Goal: Task Accomplishment & Management: Manage account settings

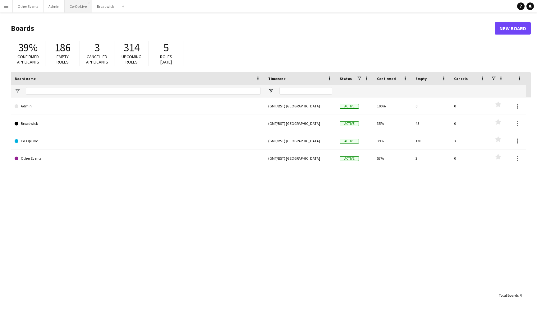
click at [78, 7] on button "Co-Op Live Close" at bounding box center [78, 6] width 27 height 12
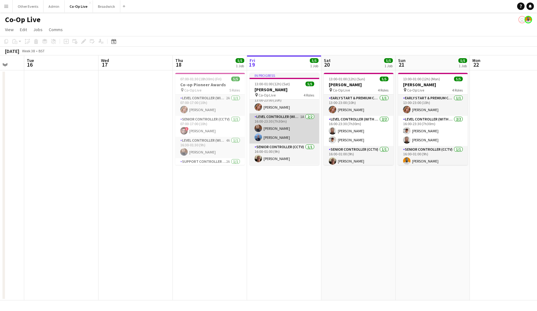
scroll to position [12, 0]
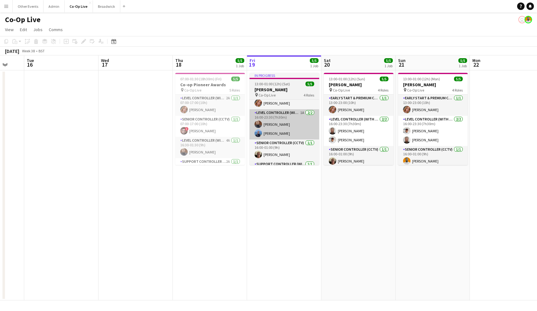
click at [295, 118] on app-card-role "Level Controller (with CCTV) 1A 2/2 16:00-23:30 (7h30m) Peter McGrory Antony Br…" at bounding box center [285, 124] width 70 height 30
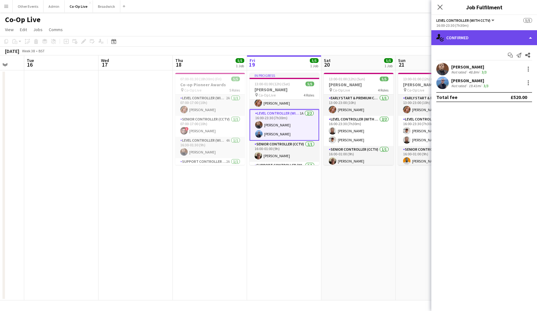
click at [481, 40] on div "single-neutral-actions-check-2 Confirmed" at bounding box center [485, 37] width 106 height 15
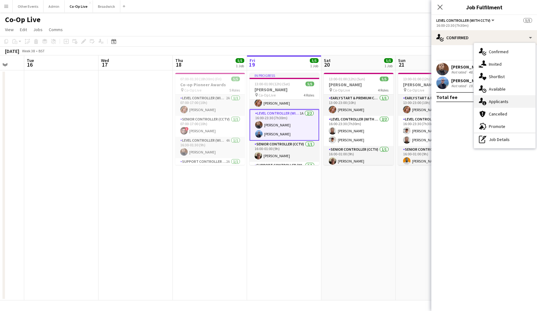
click at [502, 101] on span "Applicants" at bounding box center [499, 102] width 20 height 6
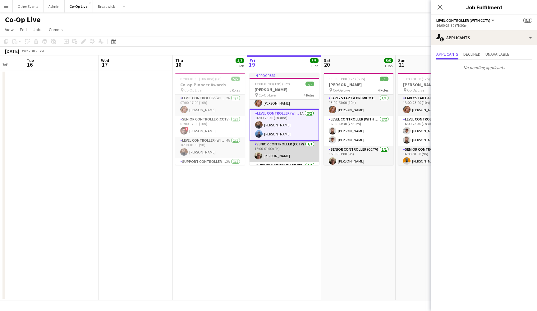
click at [265, 153] on app-card-role "Senior Controller (CCTV) 1/1 16:00-01:00 (9h) Kevin Anderson" at bounding box center [285, 151] width 70 height 21
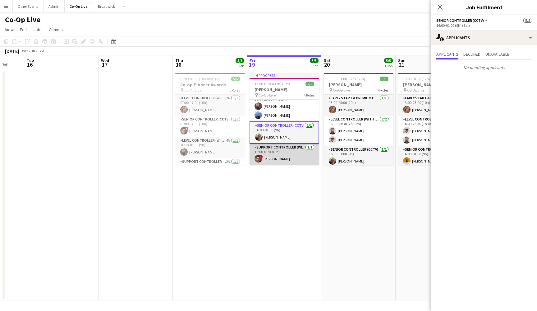
click at [285, 149] on app-card-role "Support Controller (with CCTV) 1/1 16:00-01:00 (9h) ! Aaron Spalding" at bounding box center [285, 154] width 70 height 21
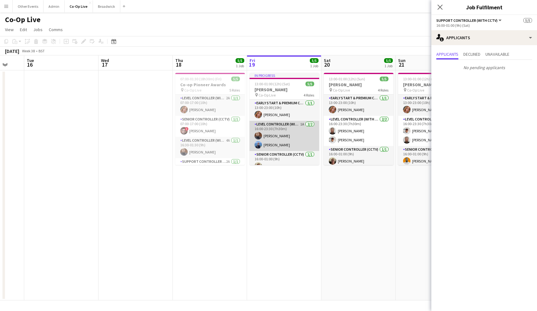
scroll to position [0, 0]
click at [292, 111] on app-card-role "Early Start & Premium Controller (with CCTV) 1/1 13:00-23:00 (10h) Ashley Field…" at bounding box center [285, 110] width 70 height 21
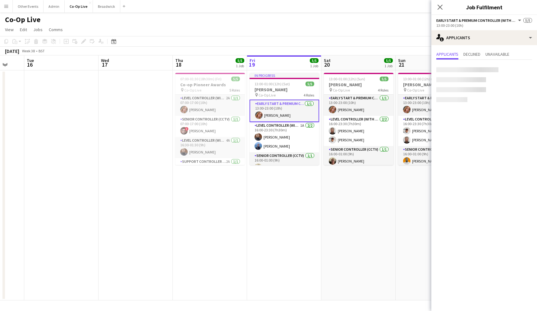
scroll to position [0, 0]
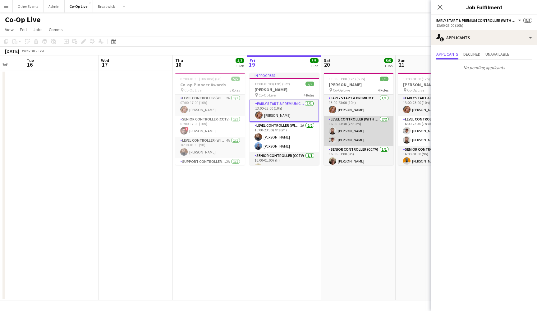
click at [368, 135] on app-card-role "Level Controller (with CCTV) 2/2 16:00-23:30 (7h30m) Mat Woods Matt Gilmour" at bounding box center [359, 131] width 70 height 30
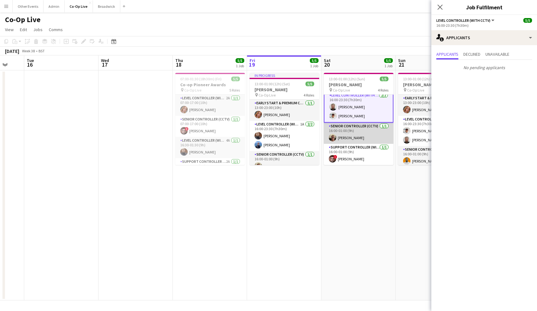
scroll to position [25, 0]
click at [368, 135] on app-card-role "Senior Controller (CCTV) 1/1 16:00-01:00 (9h) Kevin Anderson" at bounding box center [359, 133] width 70 height 21
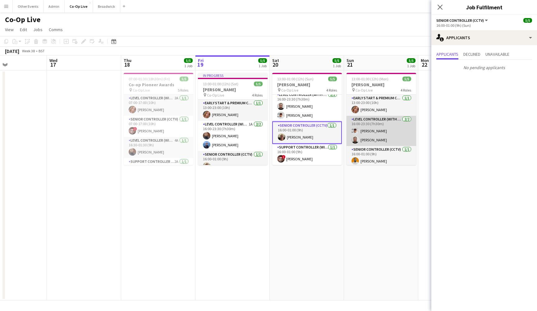
click at [380, 125] on app-card-role "Level Controller (with CCTV) 2/2 16:00-23:30 (7h30m) Matt Gilmour Mat Woods" at bounding box center [382, 131] width 70 height 30
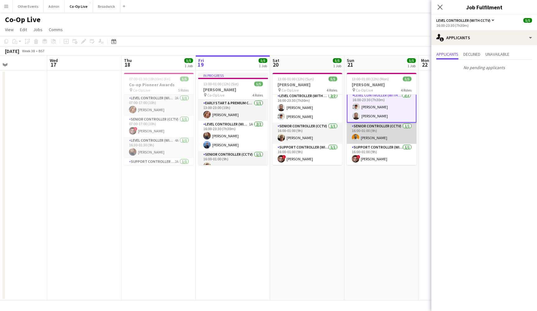
click at [385, 135] on app-card-role "Senior Controller (CCTV) 1/1 16:00-01:00 (9h) Ben Sidaway" at bounding box center [382, 133] width 70 height 21
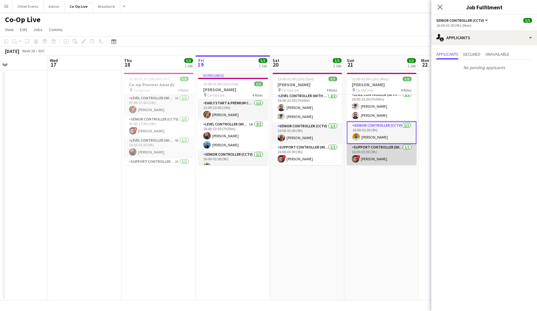
click at [383, 151] on app-card-role "Support Controller (with CCTV) 1/1 16:00-01:00 (9h) ! Aaron Spalding" at bounding box center [382, 154] width 70 height 21
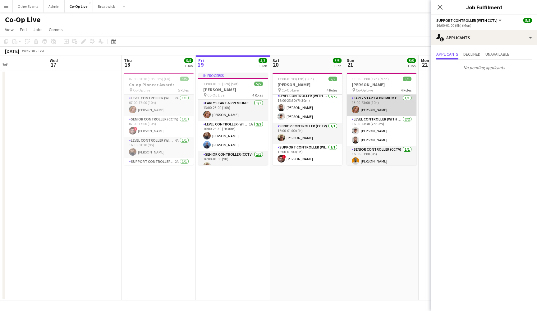
scroll to position [0, 0]
click at [379, 103] on app-card-role "Early Start & Premium Controller (with CCTV) 1/1 13:00-23:00 (10h) Ashley Field…" at bounding box center [382, 105] width 70 height 21
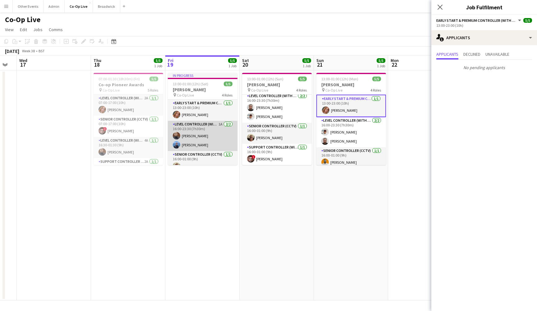
click at [216, 145] on app-card-role "Level Controller (with CCTV) 1A [DATE] 16:00-23:30 (7h30m) [PERSON_NAME] [PERSO…" at bounding box center [203, 136] width 70 height 30
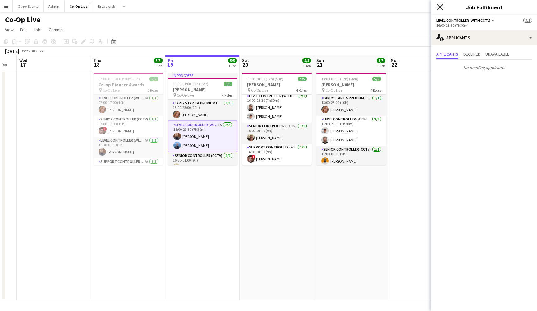
click at [439, 9] on icon "Close pop-in" at bounding box center [440, 7] width 6 height 6
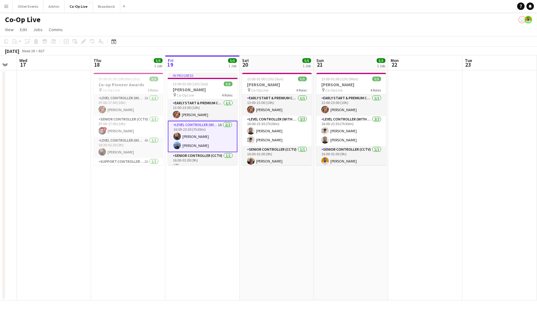
click at [383, 225] on app-date-cell "13:00-01:00 (12h) (Mon) 5/5 Lewis Capaldi pin Co-Op Live 4 Roles Early Start & …" at bounding box center [351, 185] width 74 height 230
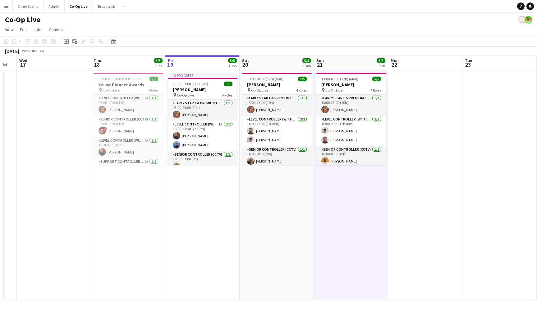
click at [262, 213] on app-date-cell "13:00-01:00 (12h) (Sun) 5/5 Lewis Capaldi pin Co-Op Live 4 Roles Early Start & …" at bounding box center [277, 185] width 74 height 230
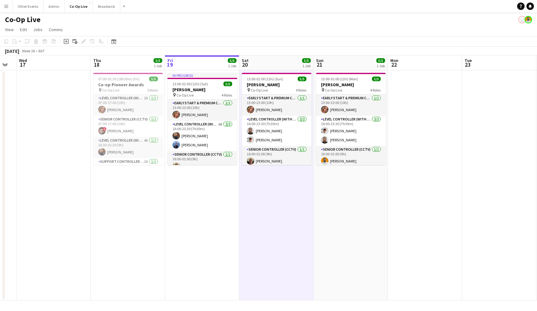
click at [356, 211] on app-date-cell "13:00-01:00 (12h) (Mon) 5/5 Lewis Capaldi pin Co-Op Live 4 Roles Early Start & …" at bounding box center [351, 185] width 74 height 230
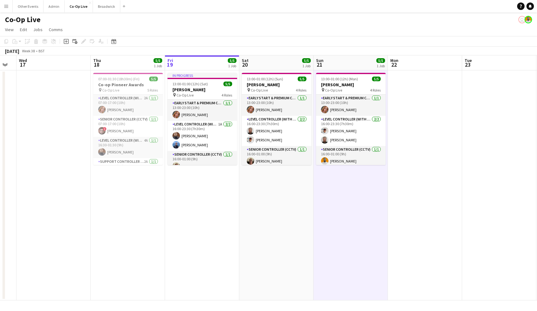
click at [325, 33] on app-page-menu "View Day view expanded Day view collapsed Month view Date picker Jump to [DATE]…" at bounding box center [268, 30] width 537 height 12
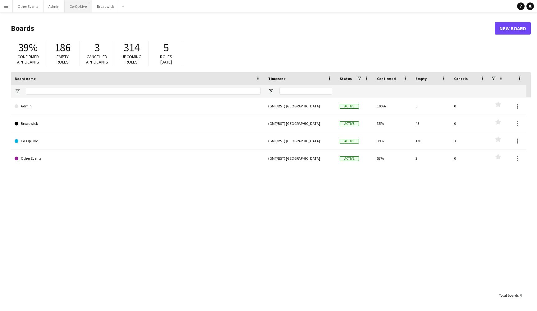
click at [78, 10] on button "Co-Op Live Close" at bounding box center [78, 6] width 27 height 12
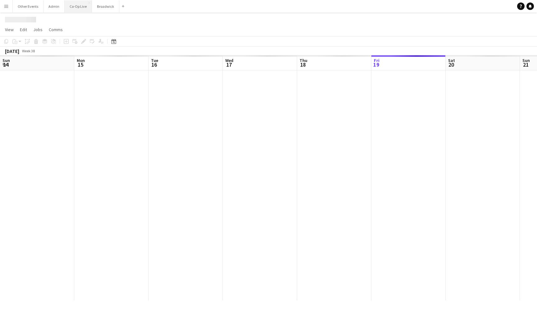
scroll to position [0, 207]
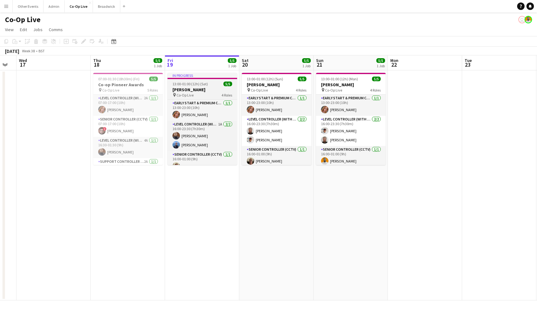
click at [209, 88] on h3 "[PERSON_NAME]" at bounding box center [203, 90] width 70 height 6
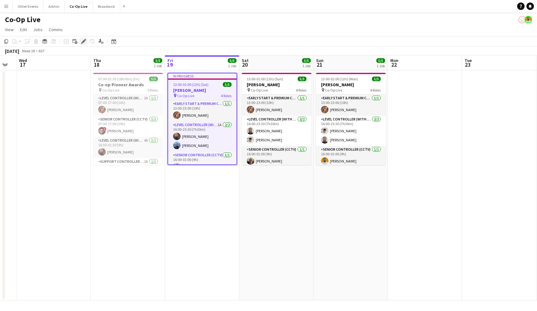
click at [86, 42] on div "Edit" at bounding box center [83, 41] width 7 height 7
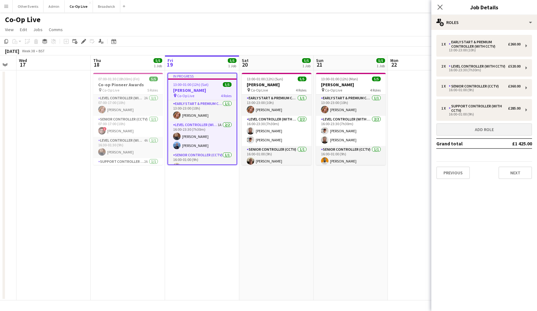
click at [478, 126] on button "Add role" at bounding box center [485, 129] width 96 height 12
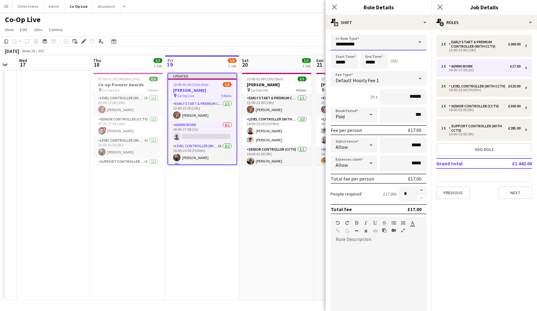
click at [392, 43] on input "**********" at bounding box center [379, 43] width 96 height 16
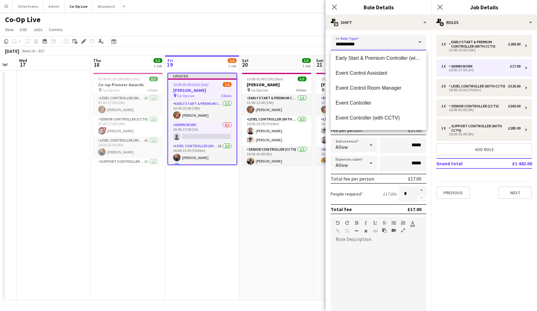
scroll to position [93, 0]
click at [388, 104] on span "Event Controller" at bounding box center [379, 102] width 86 height 6
type input "**********"
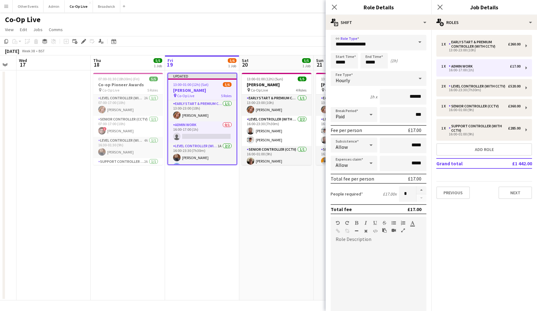
click at [372, 112] on icon at bounding box center [371, 114] width 7 height 12
click at [361, 79] on div at bounding box center [268, 155] width 537 height 311
click at [366, 79] on div "Hourly" at bounding box center [372, 78] width 83 height 15
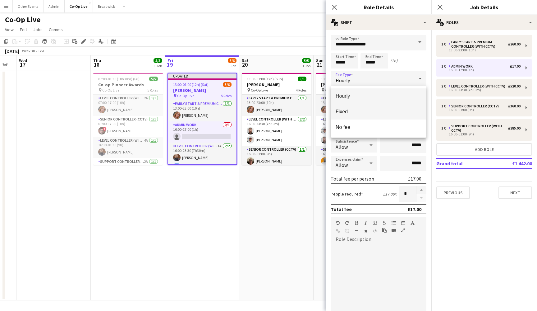
click at [366, 109] on span "Fixed" at bounding box center [379, 112] width 86 height 6
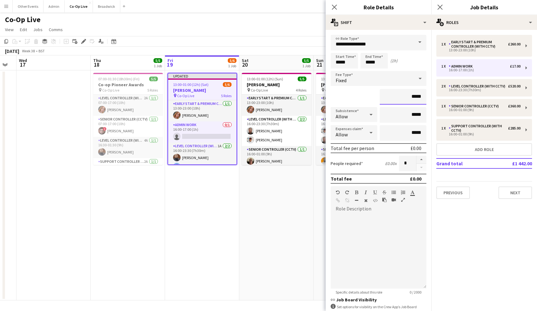
click at [414, 97] on input "*****" at bounding box center [403, 97] width 47 height 16
type input "*******"
click at [376, 94] on div "*******" at bounding box center [379, 97] width 96 height 16
drag, startPoint x: 370, startPoint y: 63, endPoint x: 365, endPoint y: 63, distance: 5.6
click at [365, 63] on input "*****" at bounding box center [374, 61] width 27 height 16
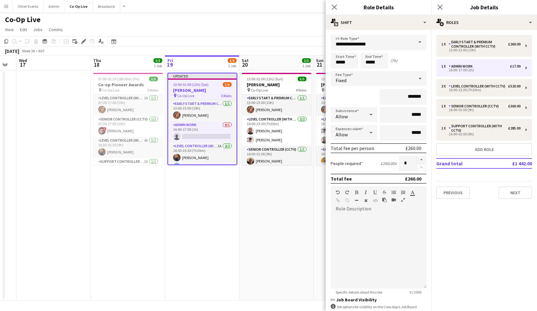
click at [401, 58] on div "Start Time ***** End Time ***** (7h)" at bounding box center [379, 61] width 96 height 16
click at [377, 64] on input "*****" at bounding box center [374, 61] width 27 height 16
type input "*****"
click at [401, 66] on div "Start Time ***** End Time ***** (7h 30m)" at bounding box center [379, 61] width 96 height 16
click at [523, 195] on button "Next" at bounding box center [516, 192] width 34 height 12
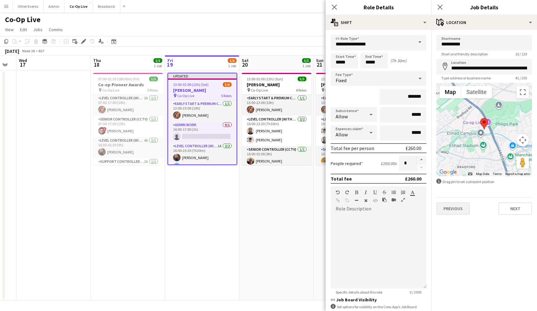
click at [458, 210] on button "Previous" at bounding box center [454, 208] width 34 height 12
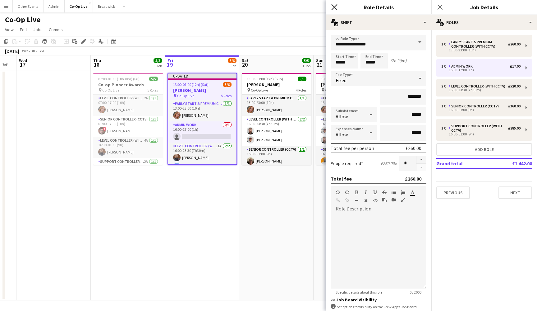
click at [332, 6] on icon "Close pop-in" at bounding box center [335, 7] width 6 height 6
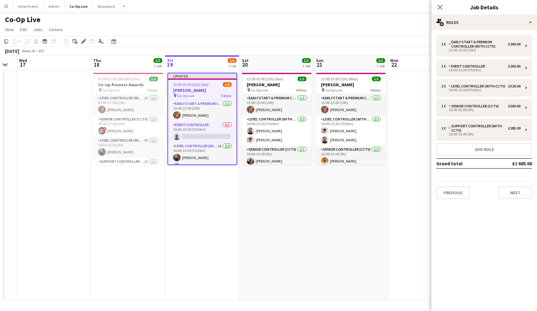
click at [286, 179] on app-date-cell "13:00-01:00 (12h) (Sun) 5/5 Lewis Capaldi pin Co-Op Live 4 Roles Early Start & …" at bounding box center [276, 185] width 74 height 230
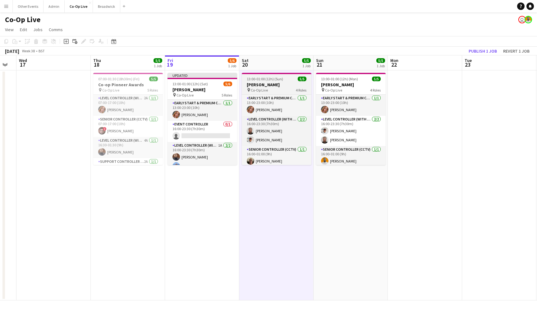
click at [278, 88] on div "pin Co-Op Live 4 Roles" at bounding box center [277, 89] width 70 height 5
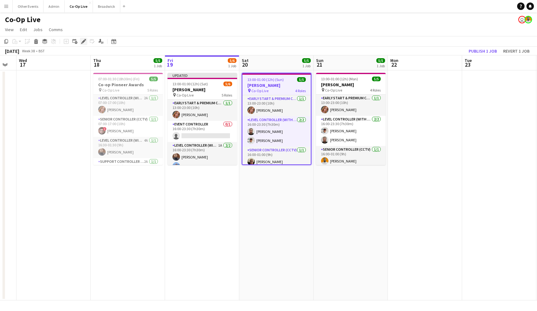
click at [83, 40] on icon "Edit" at bounding box center [83, 41] width 5 height 5
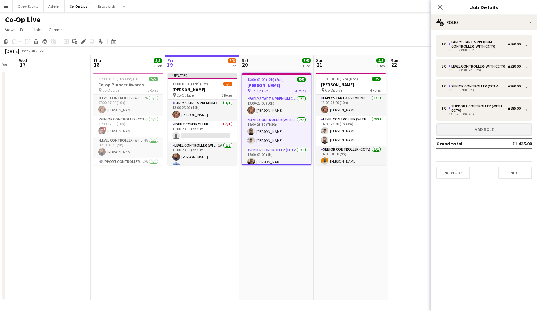
click at [493, 130] on button "Add role" at bounding box center [485, 129] width 96 height 12
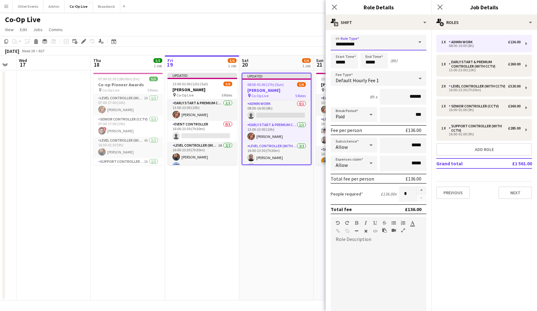
click at [398, 42] on input "**********" at bounding box center [379, 43] width 96 height 16
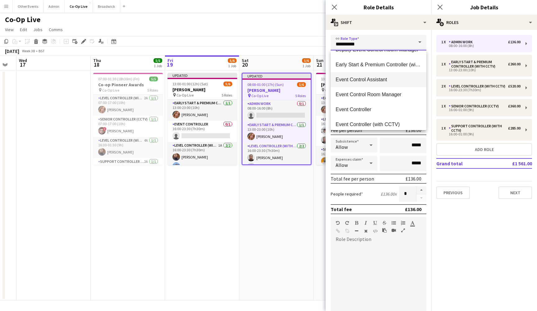
scroll to position [90, 0]
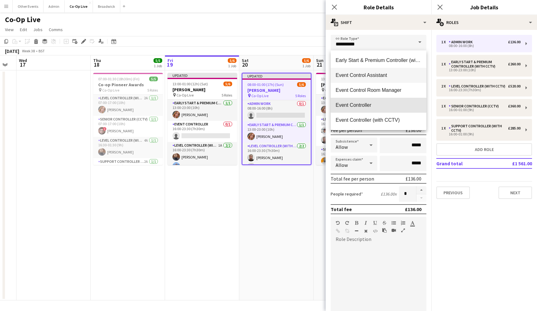
click at [390, 104] on span "Event Controller" at bounding box center [379, 105] width 86 height 6
type input "**********"
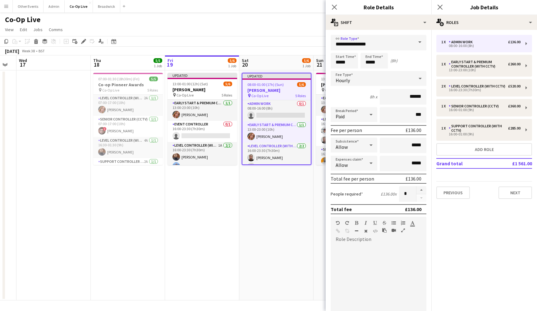
click at [382, 79] on div "Hourly" at bounding box center [372, 78] width 83 height 15
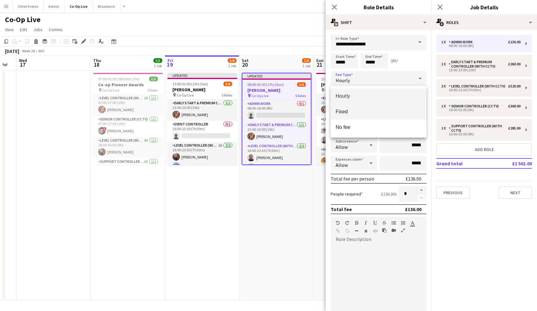
click at [373, 110] on span "Fixed" at bounding box center [379, 112] width 86 height 6
type input "*****"
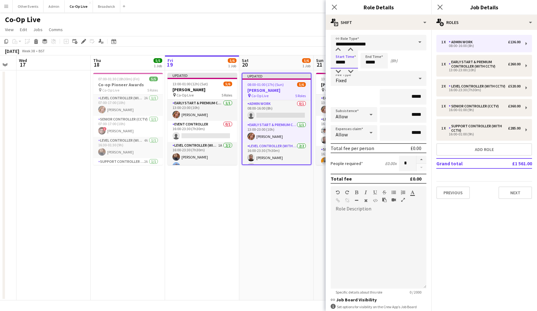
drag, startPoint x: 340, startPoint y: 64, endPoint x: 334, endPoint y: 63, distance: 6.2
click at [334, 63] on input "*****" at bounding box center [344, 61] width 27 height 16
click at [351, 64] on input "*****" at bounding box center [344, 61] width 27 height 16
click at [352, 50] on div at bounding box center [351, 50] width 12 height 6
type input "*****"
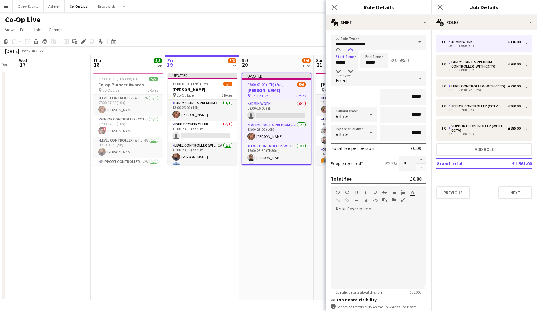
click at [352, 50] on div at bounding box center [351, 50] width 12 height 6
drag, startPoint x: 370, startPoint y: 63, endPoint x: 365, endPoint y: 63, distance: 5.0
click at [365, 63] on input "*****" at bounding box center [374, 61] width 27 height 16
type input "*****"
click at [414, 62] on div "Start Time ***** End Time ***** (7h)" at bounding box center [379, 61] width 96 height 16
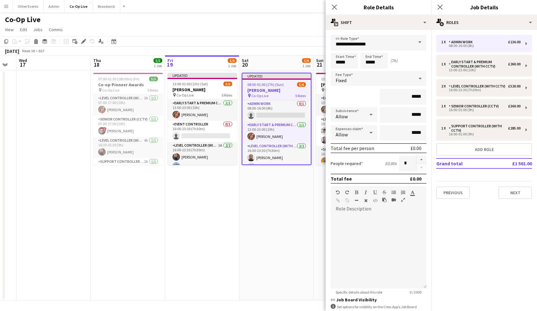
click at [409, 78] on div "Fixed" at bounding box center [372, 78] width 83 height 15
click at [406, 66] on div at bounding box center [268, 155] width 537 height 311
click at [413, 98] on input "*****" at bounding box center [403, 97] width 47 height 16
type input "*******"
click at [415, 64] on div "Start Time ***** End Time ***** (7h)" at bounding box center [379, 61] width 96 height 16
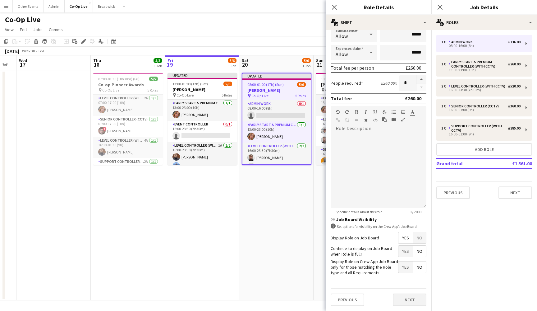
scroll to position [80, 0]
click at [412, 301] on button "Next" at bounding box center [410, 300] width 34 height 12
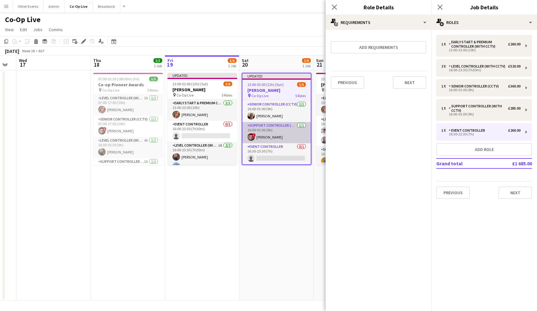
scroll to position [51, 0]
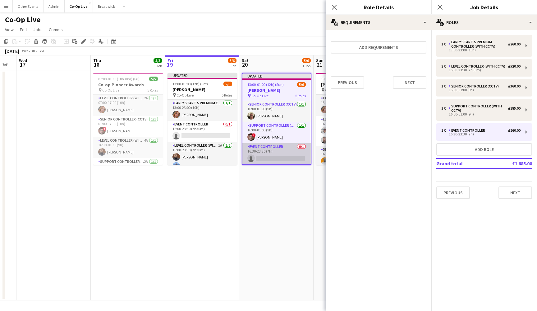
click at [271, 159] on app-card-role "Event Controller 0/1 16:30-23:30 (7h) single-neutral-actions" at bounding box center [277, 153] width 68 height 21
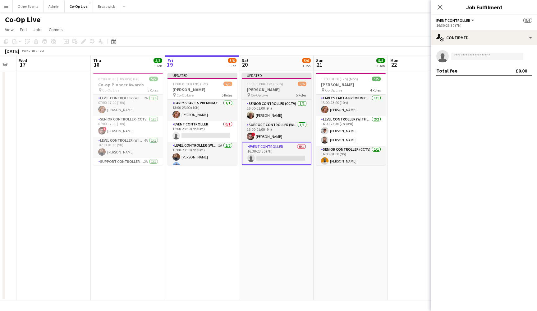
click at [281, 86] on app-job-card "Updated 13:00-01:00 (12h) (Sun) 5/6 Lewis Capaldi pin Co-Op Live 5 Roles Early …" at bounding box center [277, 119] width 70 height 92
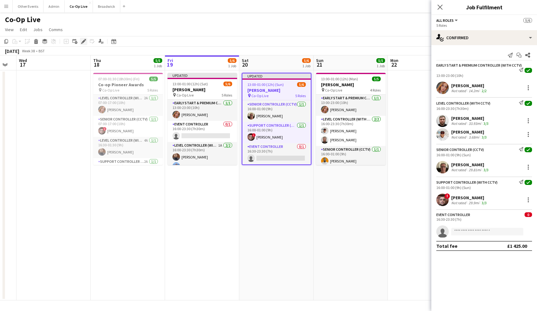
click at [86, 41] on div "Edit" at bounding box center [83, 41] width 7 height 7
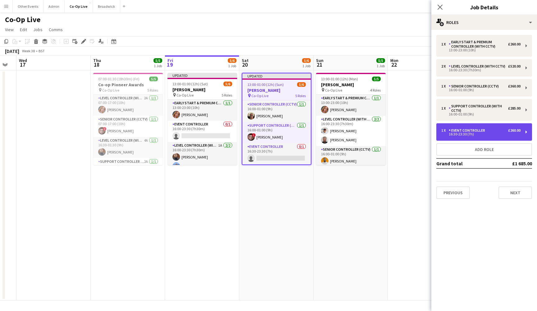
click at [476, 132] on div "Event Controller" at bounding box center [468, 130] width 39 height 4
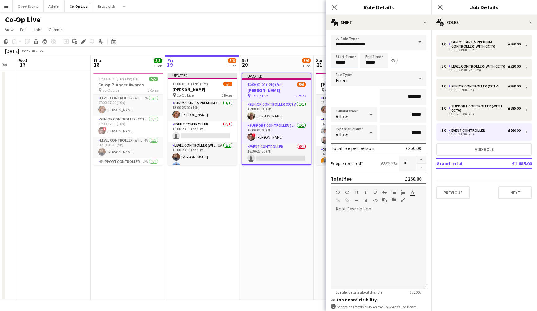
click at [346, 64] on input "*****" at bounding box center [344, 61] width 27 height 16
click at [351, 70] on div at bounding box center [351, 71] width 12 height 6
type input "*****"
click at [351, 70] on div at bounding box center [351, 71] width 12 height 6
click at [333, 8] on icon "Close pop-in" at bounding box center [335, 7] width 6 height 6
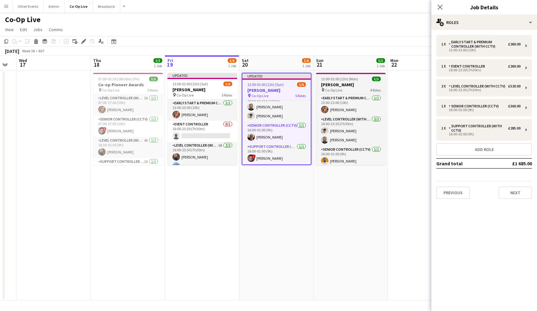
click at [354, 86] on h3 "Lewis Capaldi" at bounding box center [351, 85] width 70 height 6
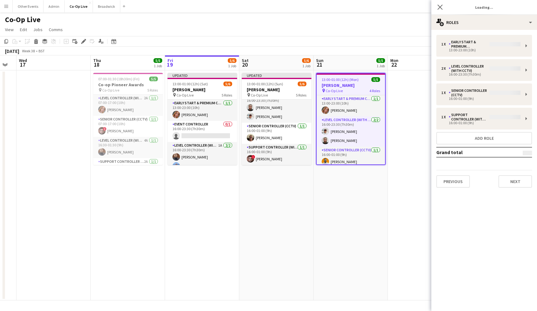
scroll to position [49, 0]
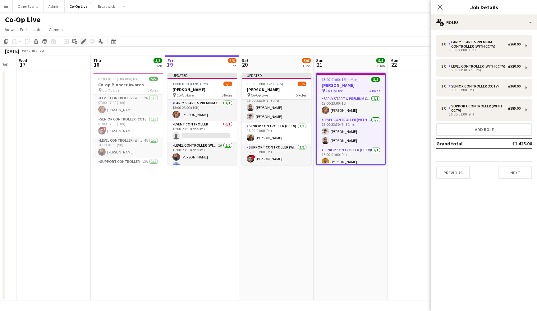
click at [86, 44] on div "Edit" at bounding box center [83, 41] width 7 height 7
click at [476, 129] on button "Add role" at bounding box center [485, 129] width 96 height 12
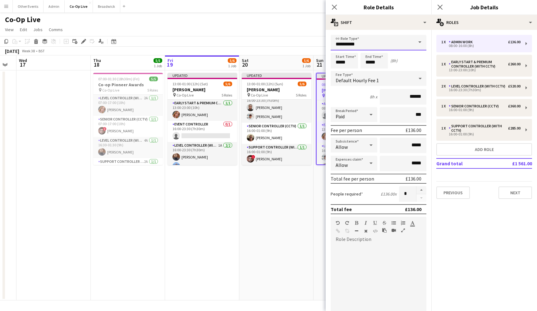
click at [399, 44] on input "**********" at bounding box center [379, 43] width 96 height 16
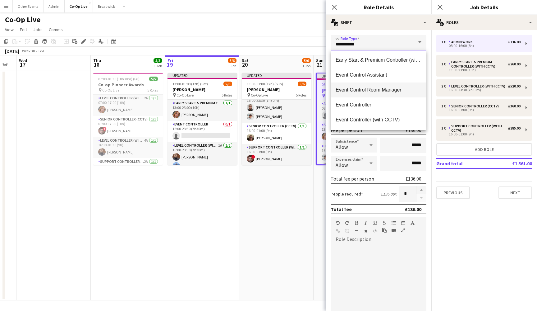
scroll to position [91, 0]
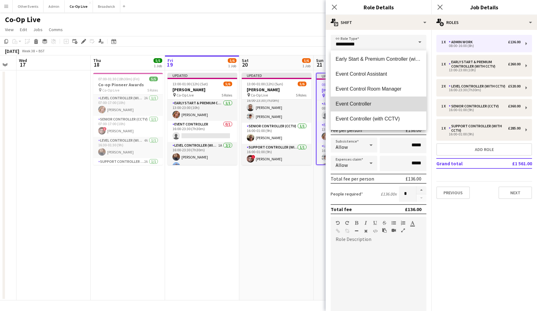
click at [396, 106] on span "Event Controller" at bounding box center [379, 104] width 86 height 6
type input "**********"
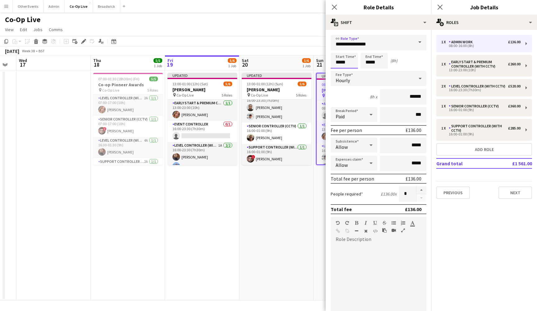
click at [341, 62] on input "*****" at bounding box center [344, 61] width 27 height 16
type input "*****"
click at [365, 108] on div "Paid" at bounding box center [348, 114] width 34 height 15
click at [376, 104] on div at bounding box center [268, 155] width 537 height 311
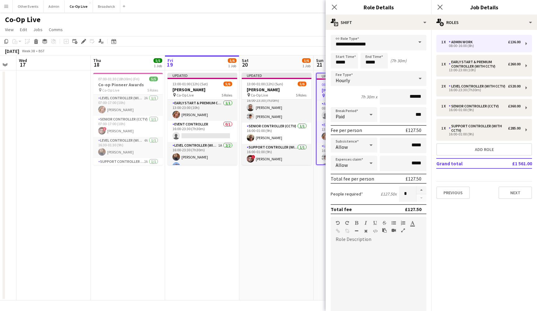
click at [402, 78] on div "Hourly" at bounding box center [372, 78] width 83 height 15
click at [395, 110] on span "Fixed" at bounding box center [379, 112] width 86 height 6
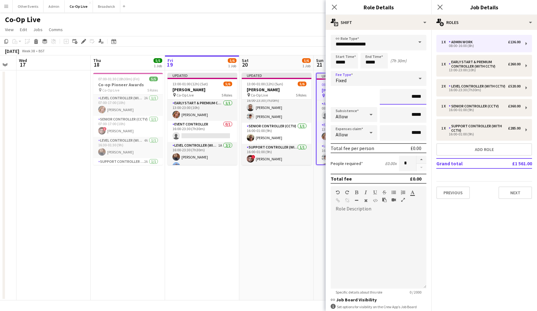
click at [413, 95] on input "*****" at bounding box center [403, 97] width 47 height 16
type input "*******"
click at [367, 94] on div "*******" at bounding box center [379, 97] width 96 height 16
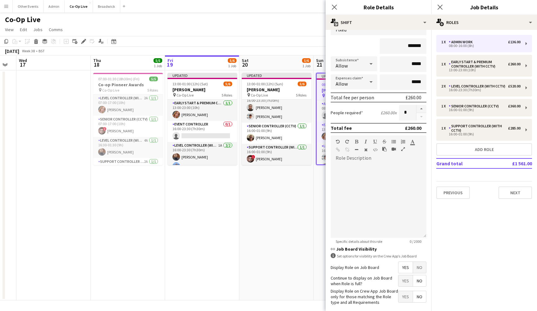
scroll to position [57, 0]
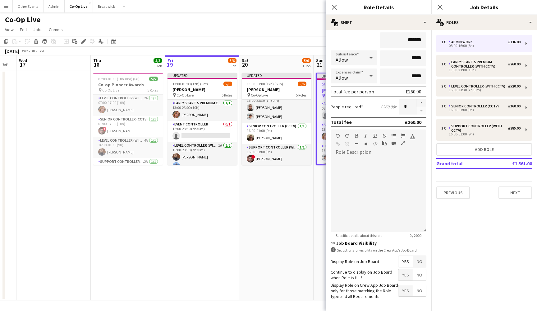
click at [289, 226] on app-date-cell "Updated 13:00-01:00 (12h) (Sun) 5/6 Lewis Capaldi pin Co-Op Live 5 Roles Early …" at bounding box center [276, 185] width 74 height 230
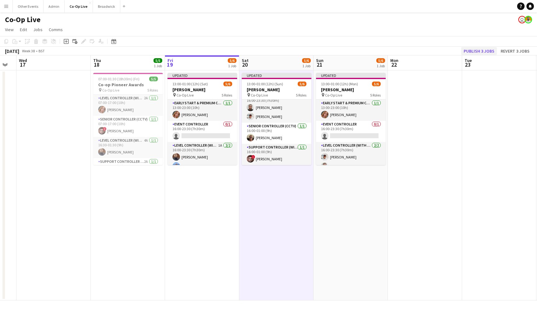
click at [484, 53] on button "Publish 3 jobs" at bounding box center [480, 51] width 36 height 8
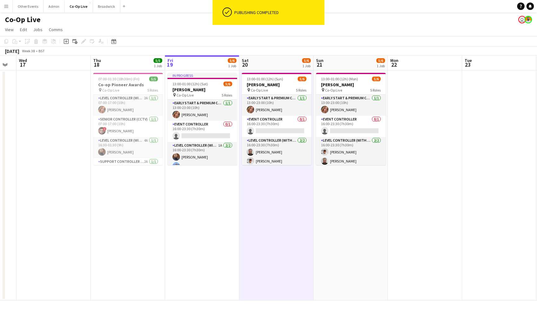
scroll to position [0, 0]
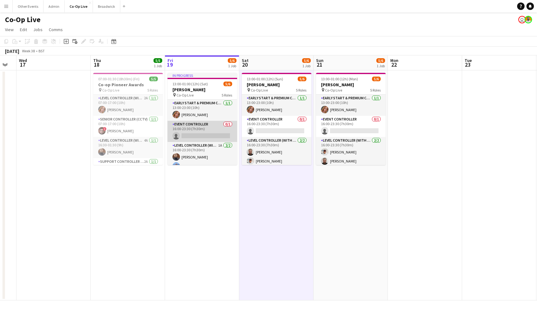
click at [231, 135] on app-card-role "Event Controller 0/1 16:00-23:30 (7h30m) single-neutral-actions" at bounding box center [203, 131] width 70 height 21
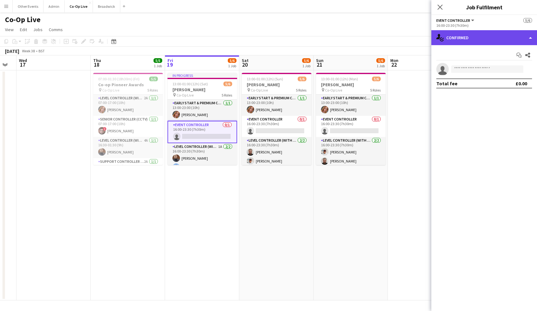
click at [491, 35] on div "single-neutral-actions-check-2 Confirmed" at bounding box center [485, 37] width 106 height 15
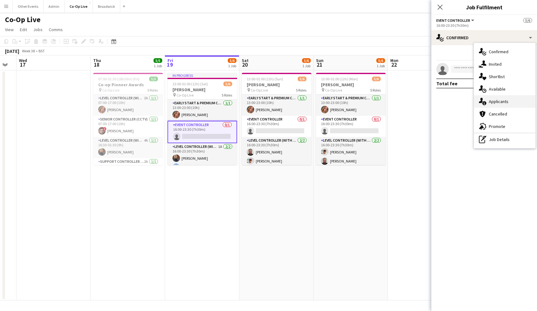
click at [503, 96] on div "single-neutral-actions-information Applicants" at bounding box center [505, 101] width 62 height 12
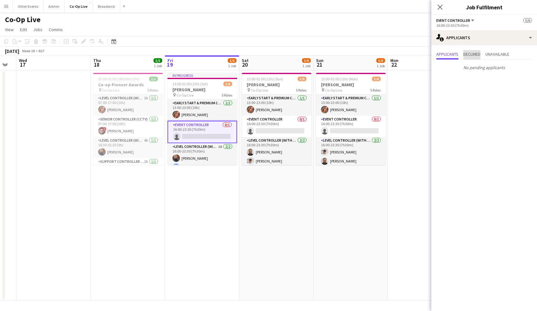
click at [481, 55] on span "Declined" at bounding box center [472, 54] width 17 height 4
click at [508, 55] on span "Unavailable" at bounding box center [498, 54] width 24 height 4
click at [374, 200] on app-date-cell "13:00-01:00 (12h) (Mon) 5/6 Lewis Capaldi pin Co-Op Live 5 Roles Early Start & …" at bounding box center [351, 185] width 74 height 230
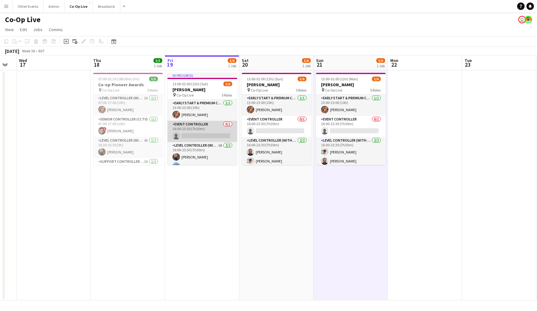
click at [204, 128] on app-card-role "Event Controller 0/1 16:00-23:30 (7h30m) single-neutral-actions" at bounding box center [203, 131] width 70 height 21
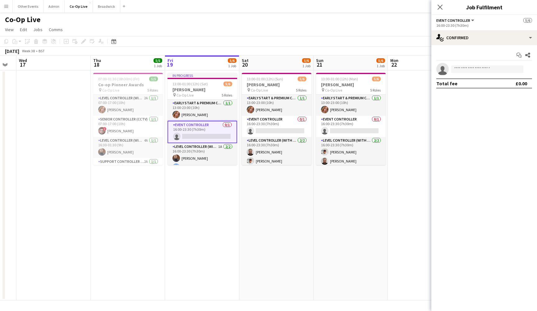
click at [241, 0] on app-navbar "Menu Boards Boards Boards All jobs Status Workforce Workforce My Workforce Recr…" at bounding box center [268, 6] width 537 height 12
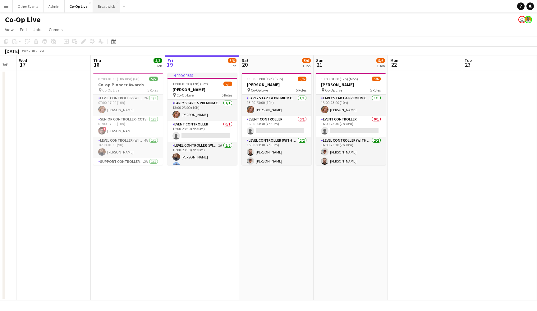
click at [101, 7] on button "Broadwick Close" at bounding box center [106, 6] width 27 height 12
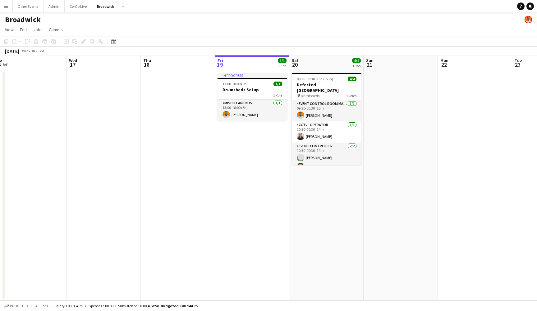
scroll to position [0, 133]
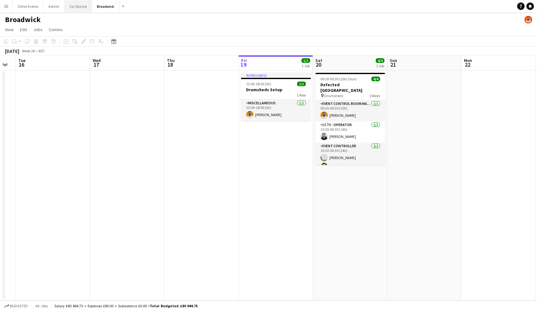
click at [88, 9] on button "Co-Op Live Close" at bounding box center [78, 6] width 27 height 12
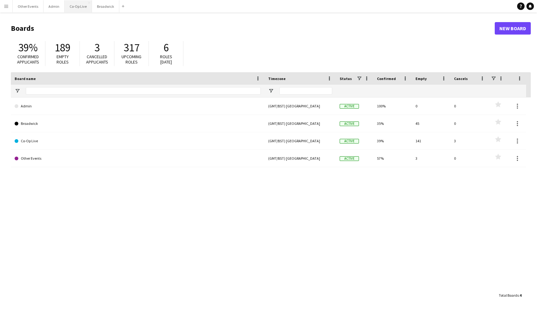
click at [78, 7] on button "Co-Op Live Close" at bounding box center [78, 6] width 27 height 12
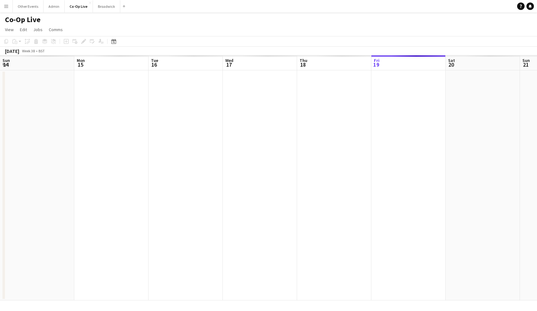
scroll to position [0, 207]
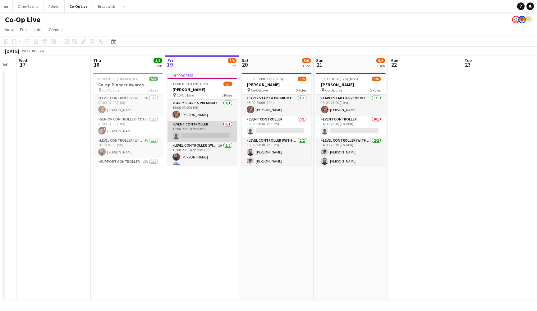
click at [216, 138] on app-card-role "Event Controller 0/1 16:00-23:30 (7h30m) single-neutral-actions" at bounding box center [203, 131] width 70 height 21
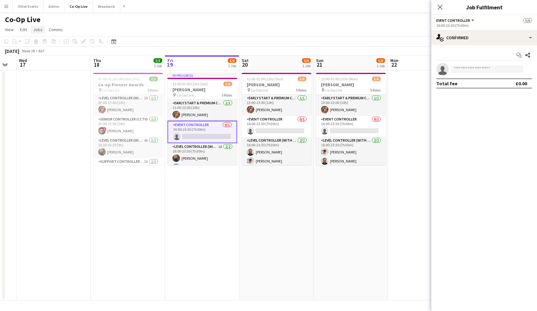
click at [37, 28] on span "Jobs" at bounding box center [37, 30] width 9 height 6
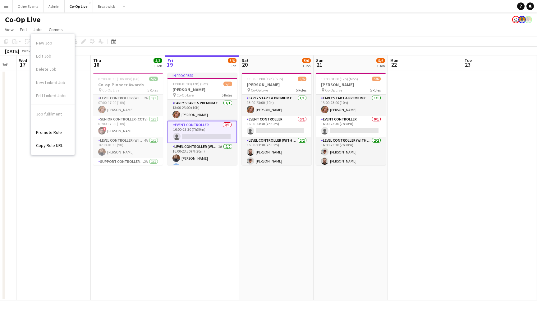
click at [320, 50] on div "[DATE] Week 38 • BST" at bounding box center [268, 51] width 537 height 9
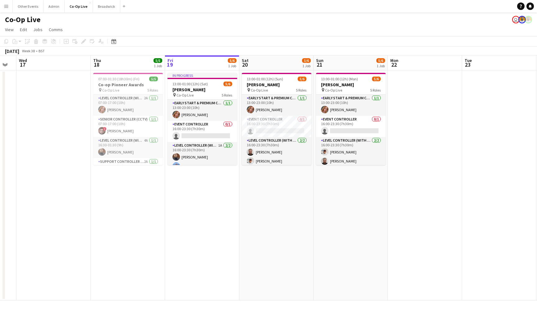
click at [453, 18] on div "Co-Op Live user" at bounding box center [268, 18] width 537 height 12
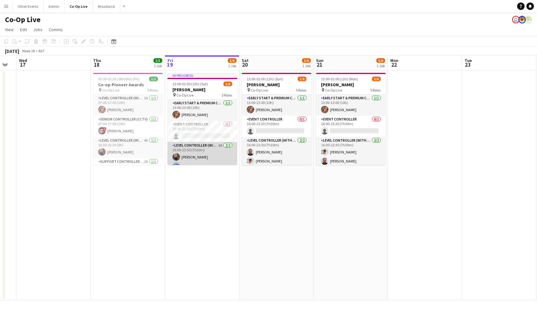
click at [224, 156] on app-card-role "Level Controller (with CCTV) 1A 2/2 16:00-23:30 (7h30m) Peter McGrory Antony Br…" at bounding box center [203, 157] width 70 height 30
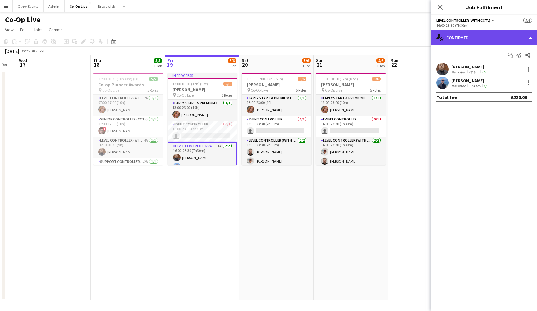
click at [517, 35] on div "single-neutral-actions-check-2 Confirmed" at bounding box center [485, 37] width 106 height 15
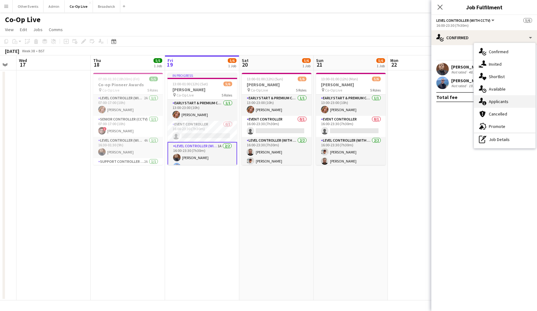
click at [515, 101] on div "single-neutral-actions-information Applicants" at bounding box center [505, 101] width 62 height 12
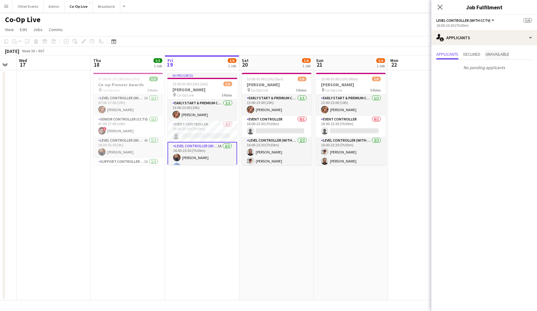
click at [493, 55] on span "Unavailable" at bounding box center [498, 54] width 24 height 4
click at [481, 54] on span "Declined" at bounding box center [472, 54] width 17 height 4
click at [453, 55] on span "Applicants" at bounding box center [448, 54] width 22 height 4
click at [204, 177] on app-date-cell "In progress 13:00-01:00 (12h) (Sat) 5/6 Tom Grennan pin Co-Op Live 5 Roles Earl…" at bounding box center [202, 185] width 74 height 230
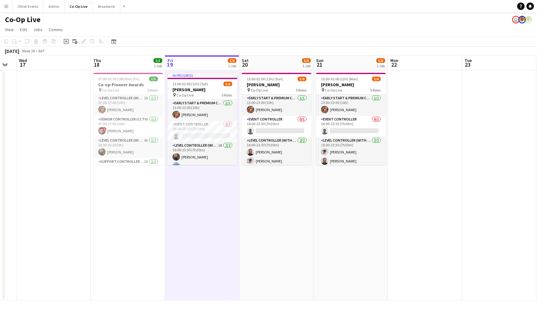
click at [251, 2] on app-navbar "Menu Boards Boards Boards All jobs Status Workforce Workforce My Workforce Recr…" at bounding box center [268, 6] width 537 height 12
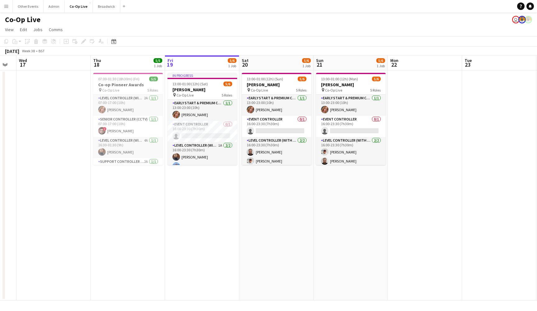
click at [4, 7] on app-icon "Menu" at bounding box center [6, 6] width 5 height 5
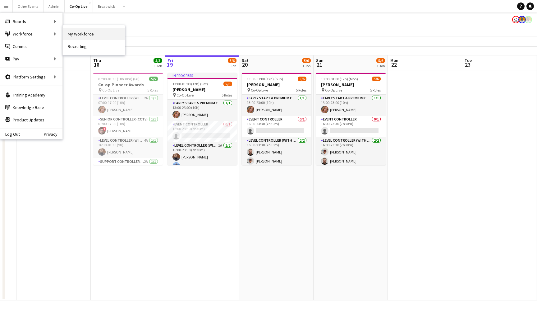
click at [79, 34] on link "My Workforce" at bounding box center [94, 34] width 62 height 12
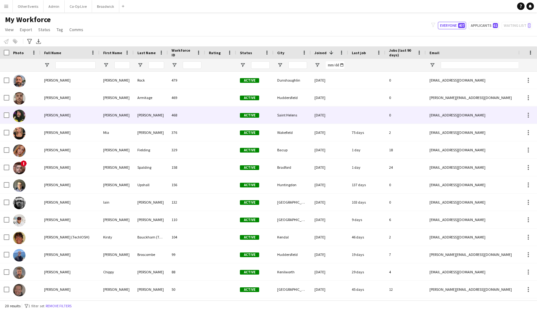
click at [96, 110] on div "Graham Owen" at bounding box center [69, 114] width 59 height 17
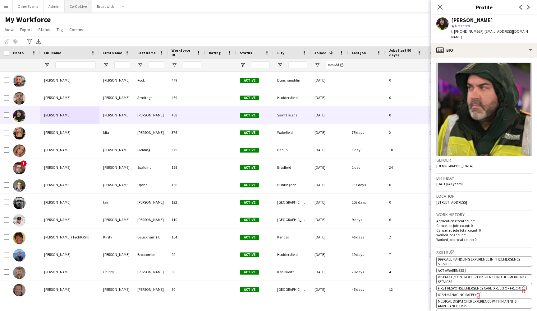
click at [71, 7] on button "Co-Op Live Close" at bounding box center [78, 6] width 27 height 12
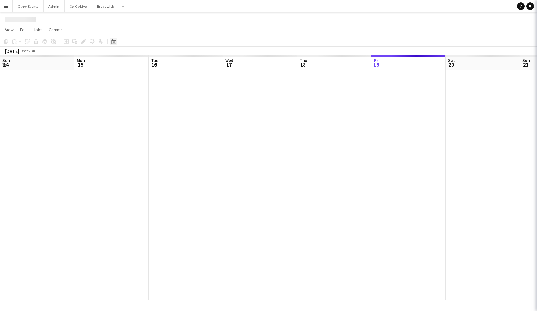
scroll to position [0, 207]
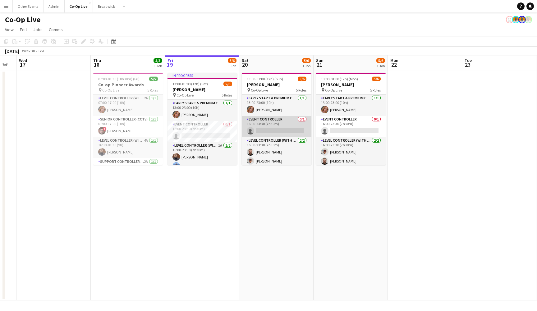
click at [287, 129] on app-card-role "Event Controller 0/1 16:00-23:30 (7h30m) single-neutral-actions" at bounding box center [277, 126] width 70 height 21
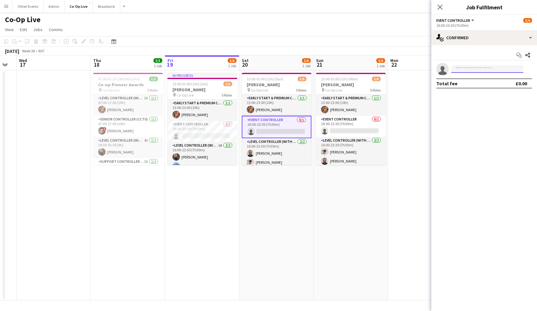
click at [481, 69] on input at bounding box center [488, 68] width 72 height 7
type input "***"
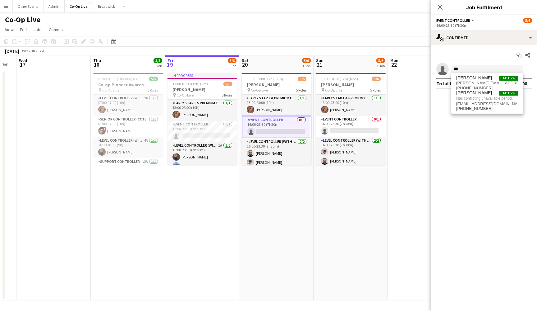
click at [364, 210] on app-date-cell "13:00-01:00 (12h) (Mon) 5/6 Lewis Capaldi pin Co-Op Live 5 Roles Early Start & …" at bounding box center [351, 185] width 74 height 230
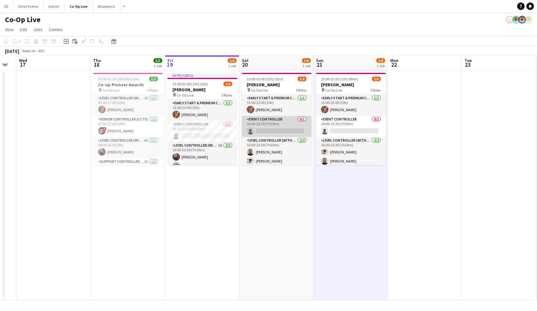
click at [266, 128] on app-card-role "Event Controller 0/1 16:00-23:30 (7h30m) single-neutral-actions" at bounding box center [277, 126] width 70 height 21
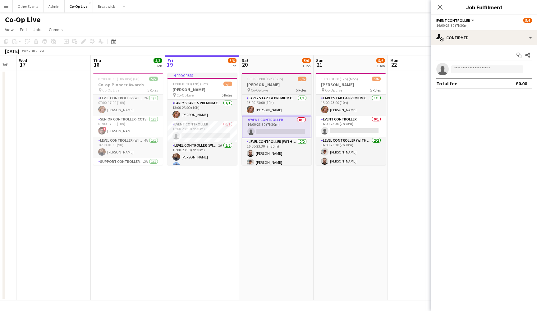
click at [280, 80] on span "13:00-01:00 (12h) (Sun)" at bounding box center [265, 79] width 36 height 5
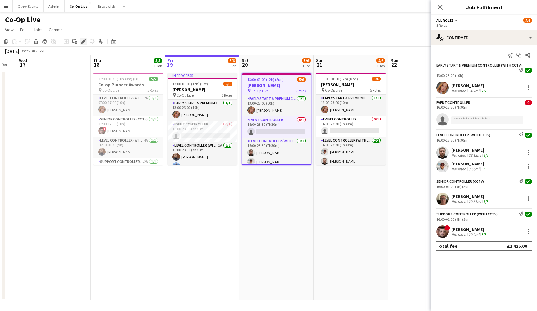
click at [82, 40] on icon "Edit" at bounding box center [83, 41] width 5 height 5
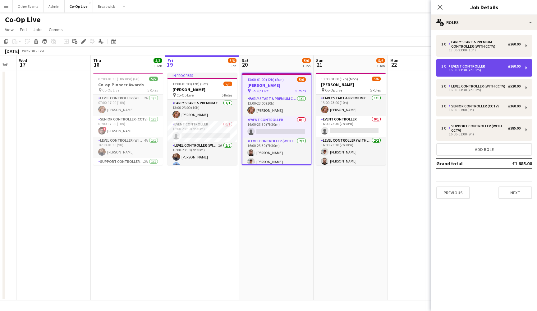
click at [485, 71] on div "16:00-23:30 (7h30m)" at bounding box center [481, 69] width 79 height 3
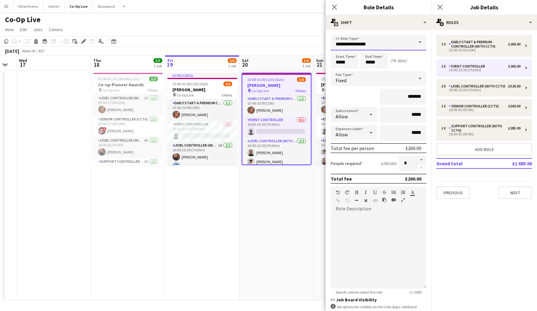
click at [385, 45] on input "**********" at bounding box center [379, 43] width 96 height 16
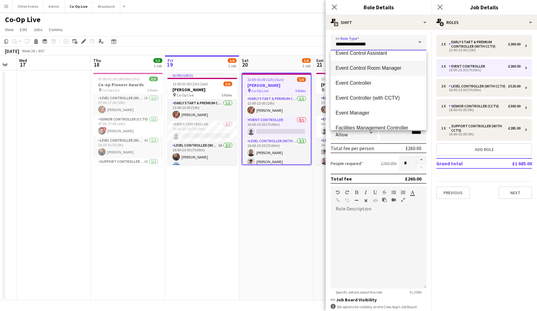
scroll to position [112, 0]
click at [388, 95] on span "Event Controller (with CCTV)" at bounding box center [379, 97] width 86 height 6
type input "**********"
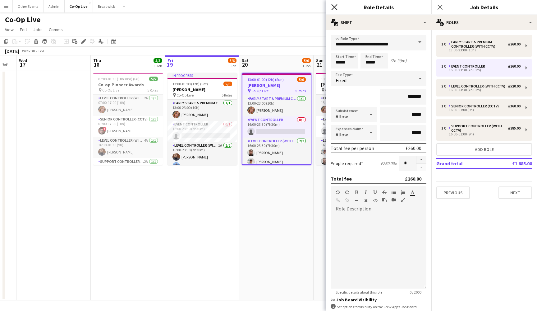
click at [336, 5] on icon "Close pop-in" at bounding box center [335, 7] width 6 height 6
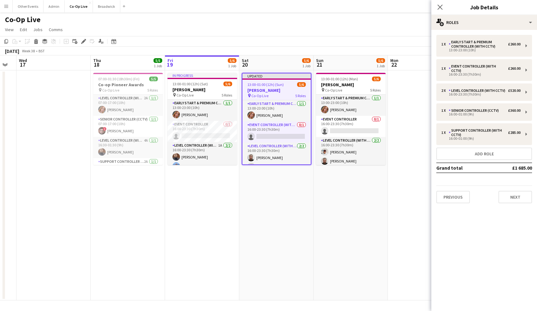
click at [282, 170] on app-date-cell "Updated 13:00-01:00 (12h) (Sun) 5/6 Lewis Capaldi pin Co-Op Live 5 Roles Early …" at bounding box center [276, 185] width 74 height 230
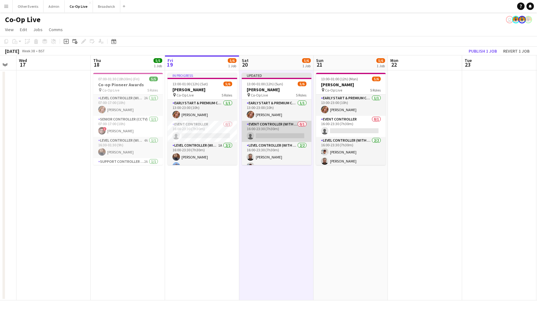
click at [283, 129] on app-card-role "Event Controller (with CCTV) 0/1 16:00-23:30 (7h30m) single-neutral-actions" at bounding box center [277, 131] width 70 height 21
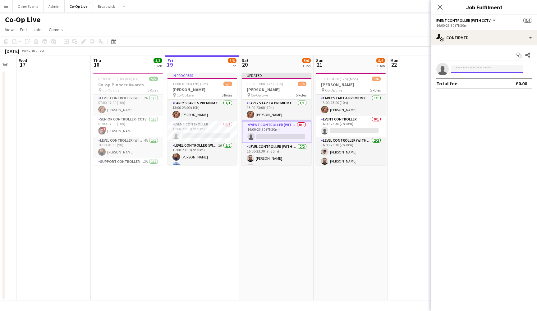
click at [500, 72] on input at bounding box center [488, 68] width 72 height 7
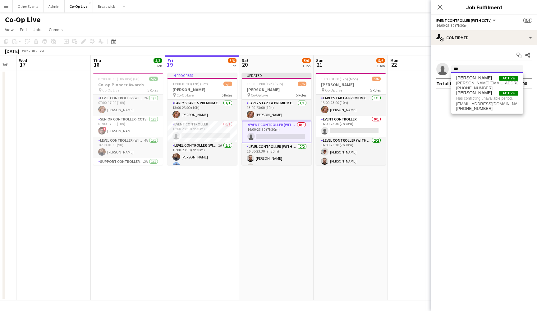
type input "***"
click at [482, 77] on span "Antony Broscombe" at bounding box center [475, 77] width 36 height 5
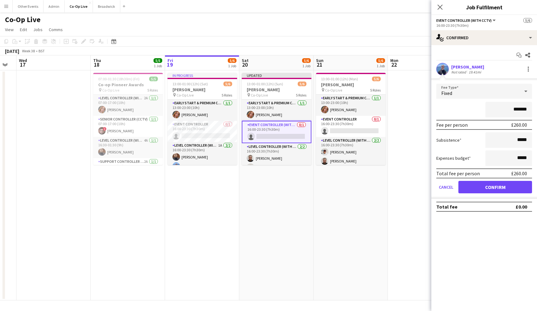
click at [495, 189] on button "Confirm" at bounding box center [496, 187] width 74 height 12
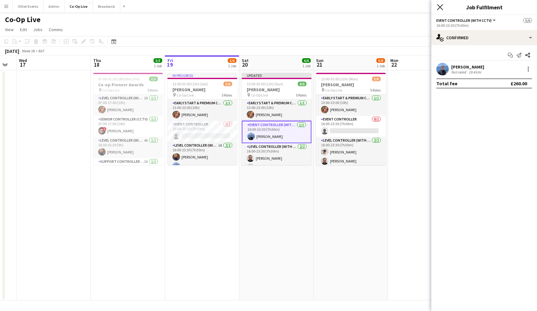
click at [442, 9] on icon "Close pop-in" at bounding box center [440, 7] width 6 height 6
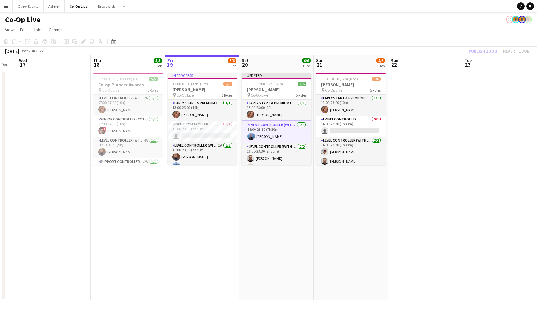
click at [478, 80] on app-date-cell at bounding box center [499, 185] width 74 height 230
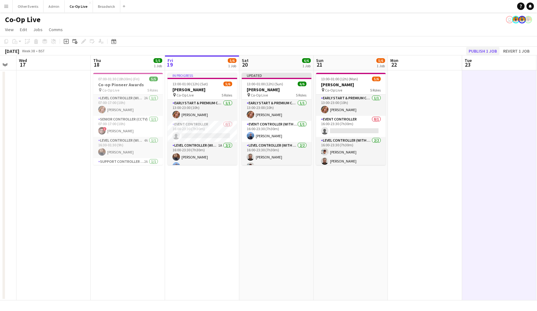
click at [488, 52] on button "Publish 1 job" at bounding box center [483, 51] width 33 height 8
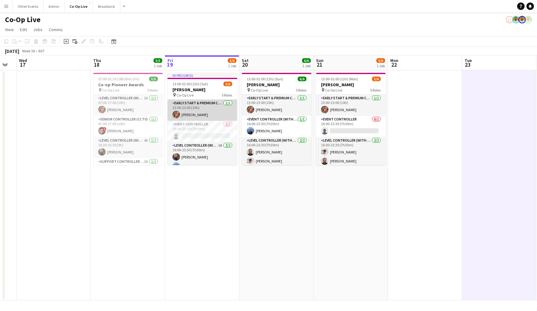
scroll to position [0, 0]
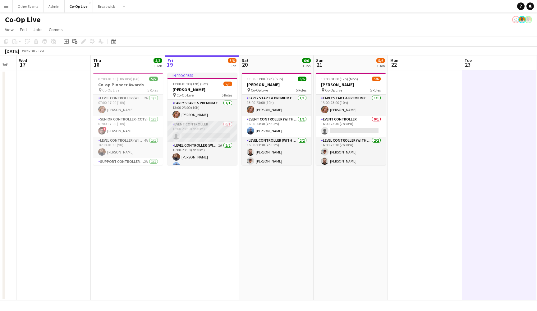
click at [204, 135] on app-card-role "Event Controller 0/1 16:00-23:30 (7h30m) single-neutral-actions" at bounding box center [203, 131] width 70 height 21
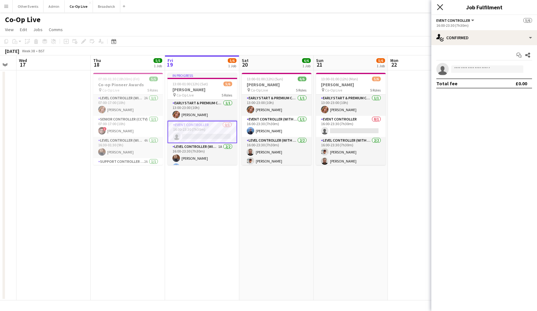
click at [439, 8] on icon "Close pop-in" at bounding box center [440, 7] width 6 height 6
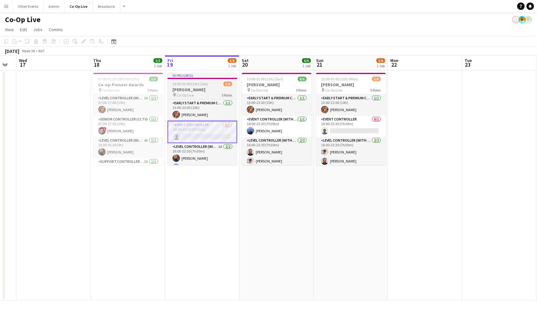
click at [201, 83] on span "13:00-01:00 (12h) (Sat)" at bounding box center [190, 83] width 35 height 5
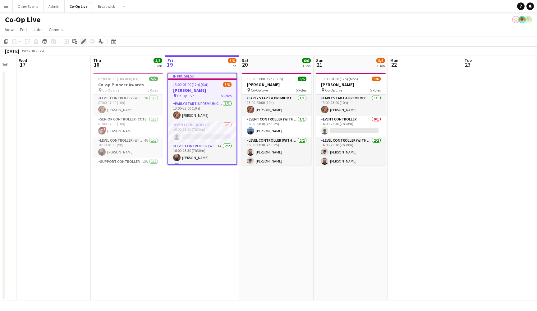
click at [83, 40] on icon "Edit" at bounding box center [83, 41] width 5 height 5
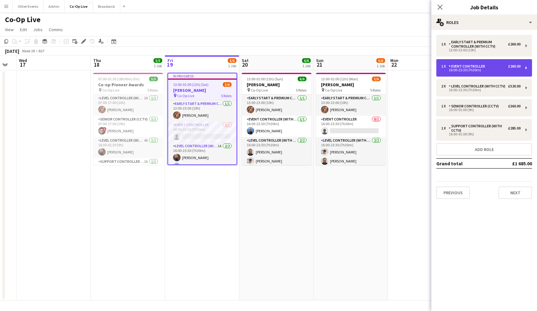
click at [502, 67] on div "1 x Event Controller £260.00" at bounding box center [481, 66] width 79 height 4
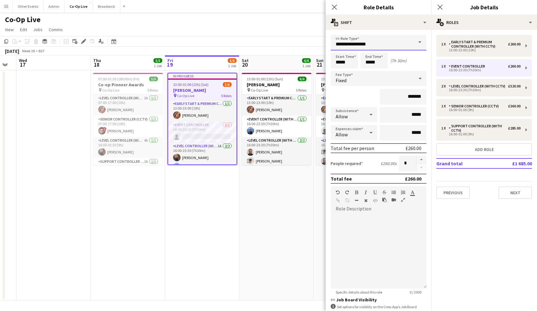
click at [393, 49] on input "**********" at bounding box center [379, 43] width 96 height 16
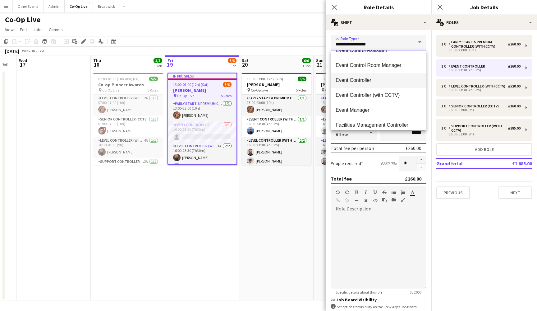
scroll to position [116, 0]
click at [385, 96] on span "Event Controller (with CCTV)" at bounding box center [379, 94] width 86 height 6
type input "**********"
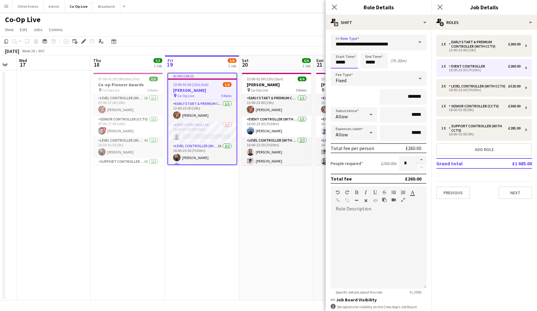
click at [338, 61] on input "*****" at bounding box center [344, 61] width 27 height 16
type input "*****"
click at [340, 49] on div at bounding box center [338, 50] width 12 height 6
click at [360, 99] on div "*******" at bounding box center [379, 97] width 96 height 16
click at [290, 205] on app-date-cell "13:00-01:00 (12h) (Sun) 6/6 Lewis Capaldi pin Co-Op Live 5 Roles Early Start & …" at bounding box center [276, 185] width 74 height 230
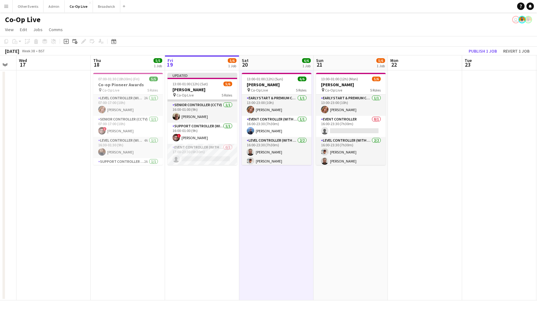
scroll to position [49, 0]
click at [218, 154] on app-card-role "Event Controller (with CCTV) 0/1 17:00-23:30 (6h30m) single-neutral-actions" at bounding box center [203, 154] width 70 height 21
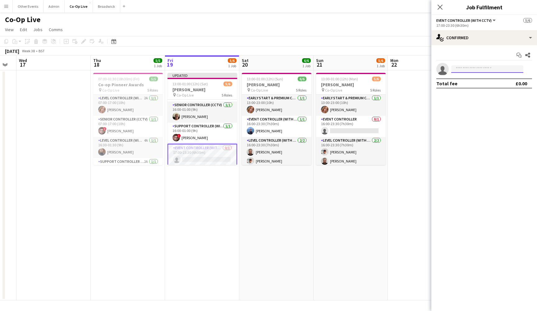
click at [474, 68] on input at bounding box center [488, 68] width 72 height 7
type input "******"
click at [472, 79] on span "Graham Owen" at bounding box center [475, 77] width 36 height 5
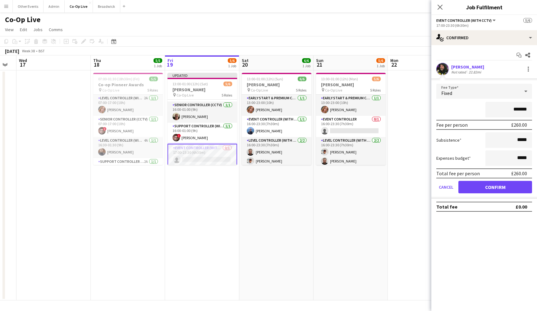
click at [501, 188] on button "Confirm" at bounding box center [496, 187] width 74 height 12
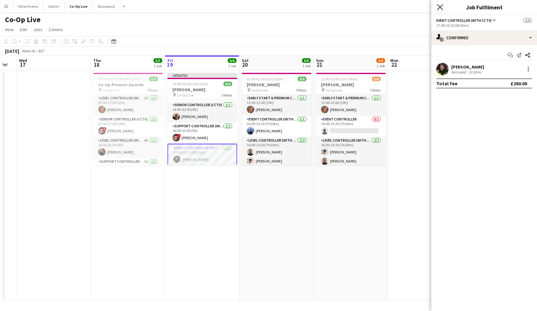
click at [438, 5] on icon "Close pop-in" at bounding box center [440, 7] width 6 height 6
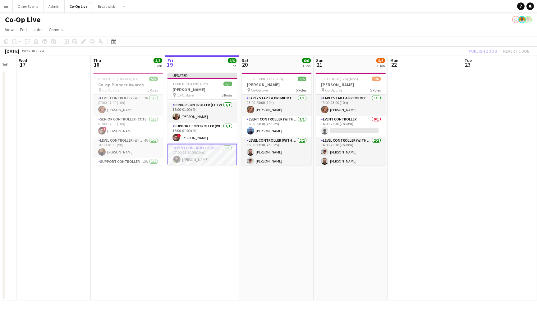
click at [215, 154] on app-card-role "Event Controller (with CCTV) 1/1 17:00-23:30 (6h30m) Graham Owen" at bounding box center [203, 155] width 70 height 22
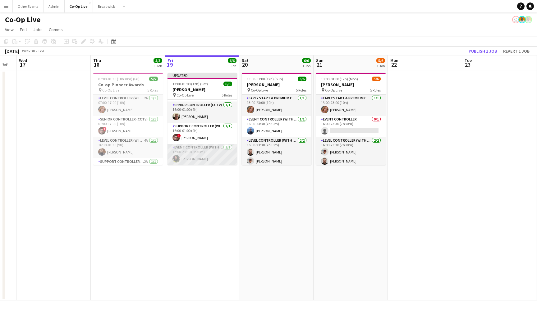
click at [219, 159] on app-card-role "Event Controller (with CCTV) 1/1 17:00-23:30 (6h30m) Graham Owen" at bounding box center [203, 154] width 70 height 21
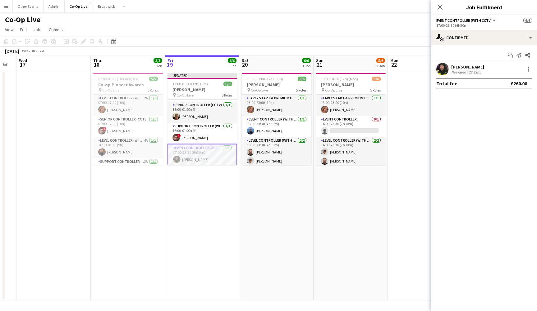
click at [460, 65] on div "Graham Owen" at bounding box center [468, 67] width 33 height 6
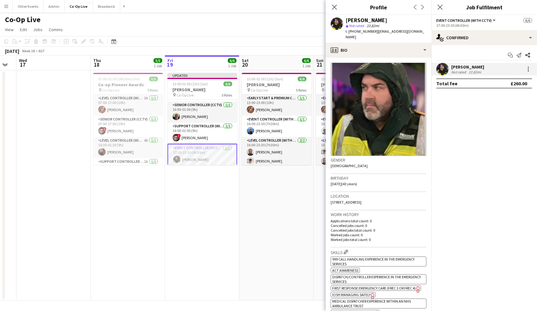
drag, startPoint x: 394, startPoint y: 196, endPoint x: 328, endPoint y: 197, distance: 65.6
click at [328, 197] on app-crew-profile-bio "Gender Male Birthday 06-04-1982 (43 years) Location 9 Stargate Close, Saint Hel…" at bounding box center [379, 184] width 106 height 253
copy span "9 Stargate Close, Saint Helens, WA9 5XJ"
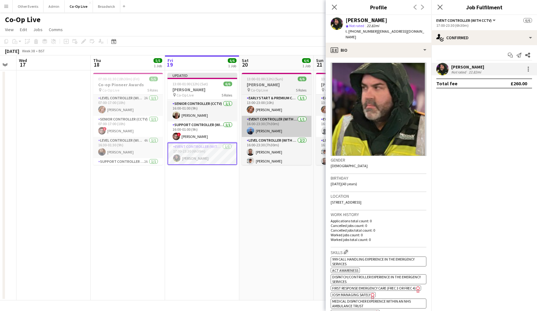
scroll to position [51, 0]
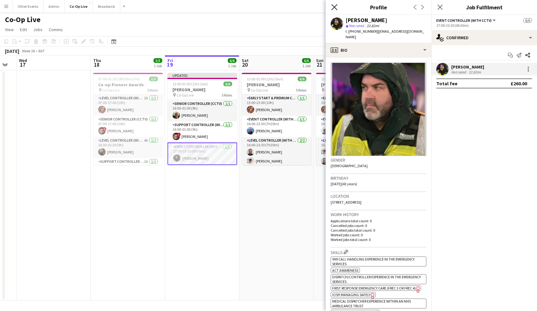
click at [335, 6] on icon "Close pop-in" at bounding box center [335, 7] width 6 height 6
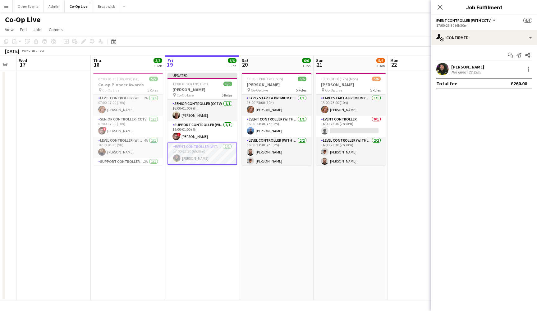
click at [317, 5] on app-navbar "Menu Boards Boards Boards All jobs Status Workforce Workforce My Workforce Recr…" at bounding box center [268, 6] width 537 height 12
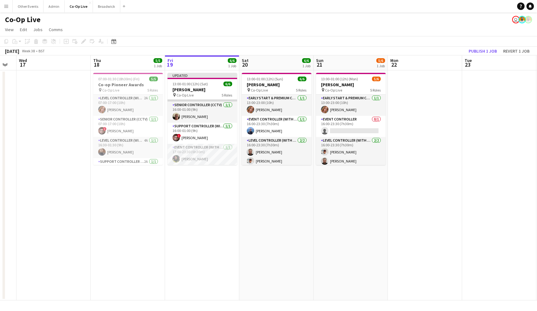
scroll to position [49, 0]
click at [199, 62] on app-board-header-date "Fri 19 6/6 1 Job" at bounding box center [202, 62] width 74 height 15
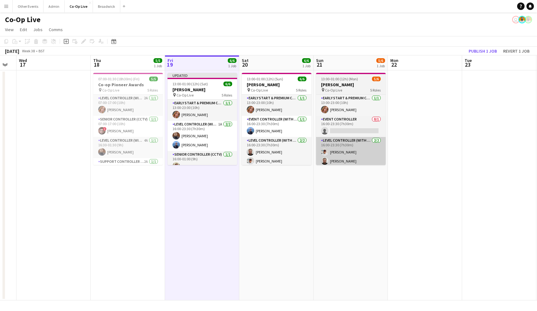
scroll to position [0, 0]
click at [349, 82] on h3 "Lewis Capaldi" at bounding box center [351, 85] width 70 height 6
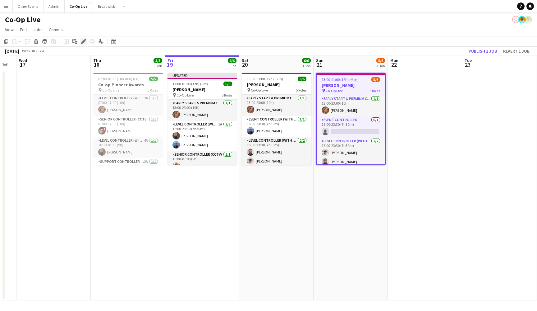
click at [86, 41] on icon "Edit" at bounding box center [83, 41] width 5 height 5
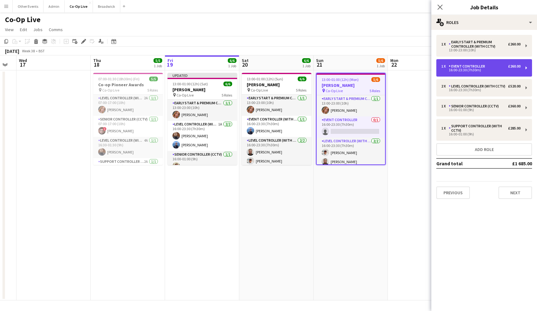
click at [488, 67] on div "1 x Event Controller £260.00" at bounding box center [481, 66] width 79 height 4
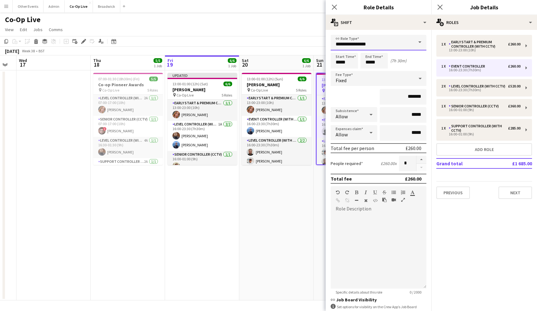
click at [407, 45] on input "**********" at bounding box center [379, 43] width 96 height 16
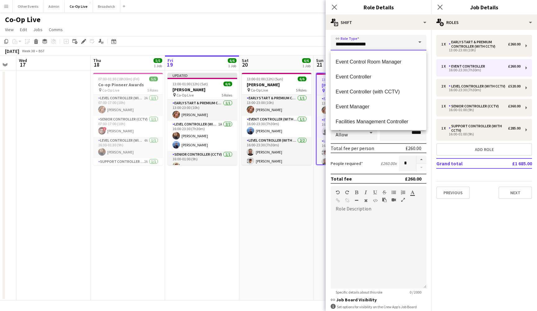
scroll to position [123, 0]
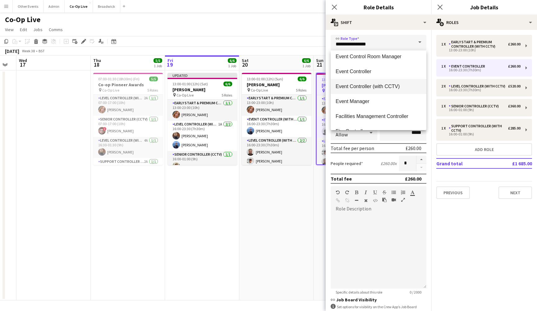
click at [400, 81] on mat-option "Event Controller (with CCTV)" at bounding box center [379, 86] width 96 height 15
type input "**********"
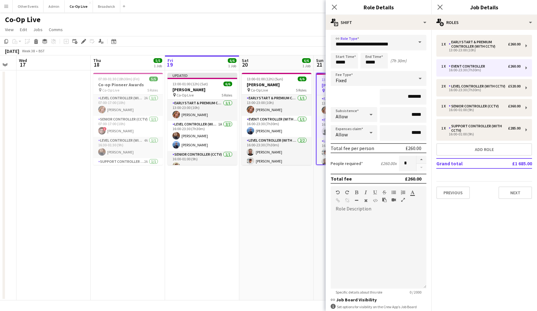
click at [318, 221] on app-date-cell "13:00-01:00 (12h) (Mon) 5/6 Lewis Capaldi pin Co-Op Live 5 Roles Early Start & …" at bounding box center [351, 185] width 74 height 230
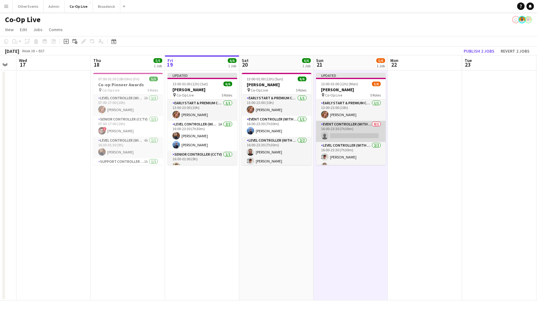
click at [355, 137] on app-card-role "Event Controller (with CCTV) 0/1 16:00-23:30 (7h30m) single-neutral-actions" at bounding box center [351, 131] width 70 height 21
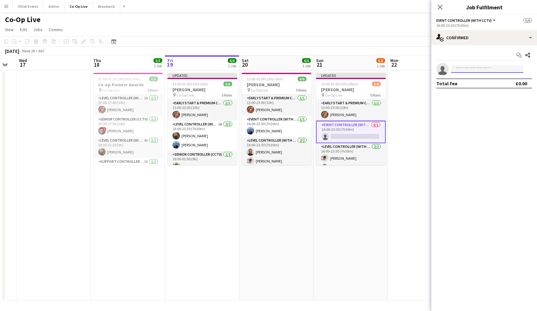
click at [490, 67] on input at bounding box center [488, 68] width 72 height 7
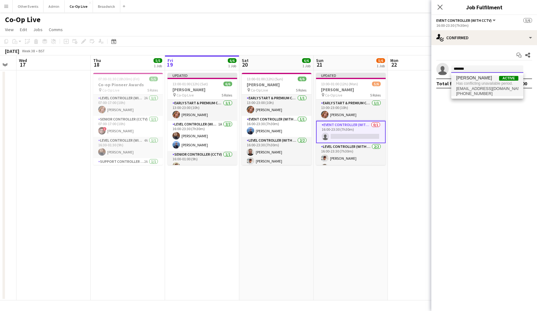
type input "*******"
click at [493, 85] on span "Has conflicting unavailable period." at bounding box center [488, 84] width 62 height 6
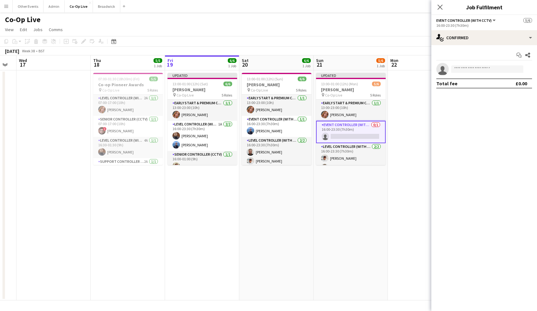
click at [429, 118] on app-date-cell at bounding box center [425, 185] width 74 height 230
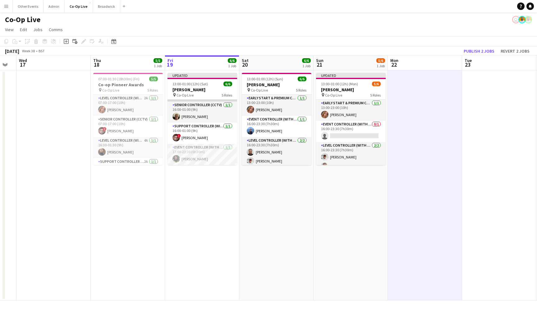
scroll to position [49, 0]
click at [201, 172] on app-date-cell "Updated 13:00-01:00 (12h) (Sat) 6/6 Tom Grennan pin Co-Op Live 5 Roles Early St…" at bounding box center [202, 185] width 74 height 230
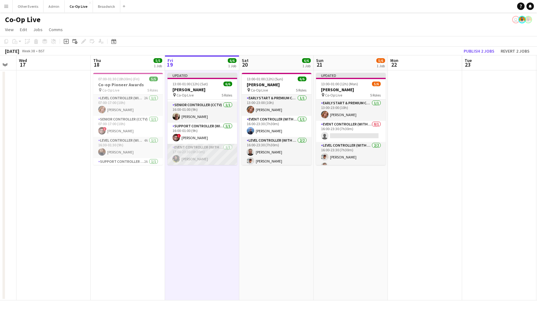
click at [203, 153] on app-card-role "Event Controller (with CCTV) 1/1 17:00-23:30 (6h30m) Graham Owen" at bounding box center [203, 154] width 70 height 21
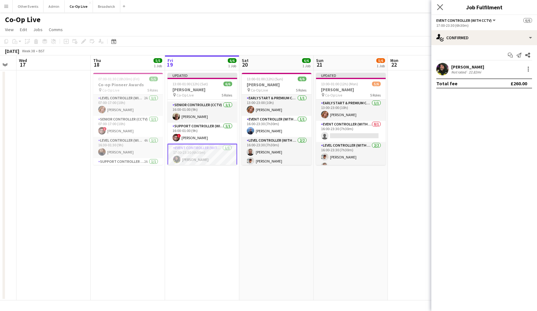
click at [437, 5] on app-icon "Close pop-in" at bounding box center [440, 7] width 9 height 9
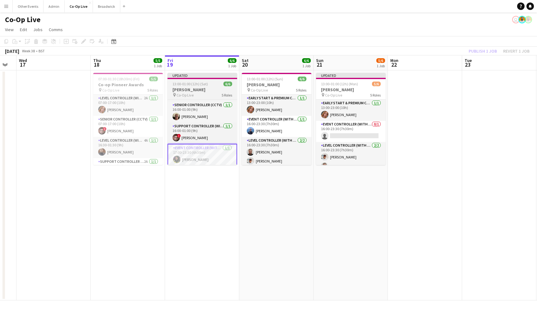
click at [194, 76] on div "Updated" at bounding box center [203, 75] width 70 height 5
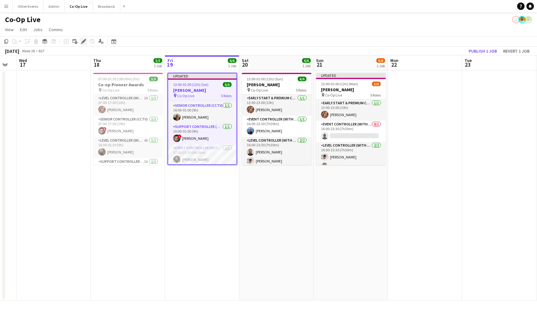
click at [83, 40] on icon "Edit" at bounding box center [83, 41] width 5 height 5
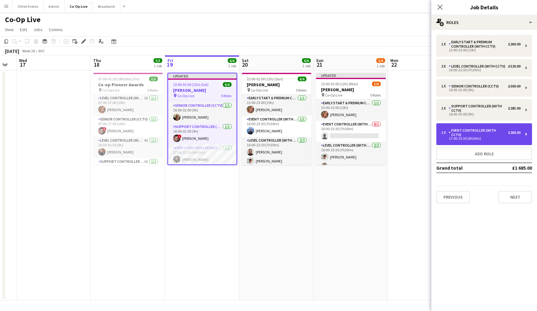
click at [486, 130] on div "Event Controller (with CCTV)" at bounding box center [478, 132] width 59 height 9
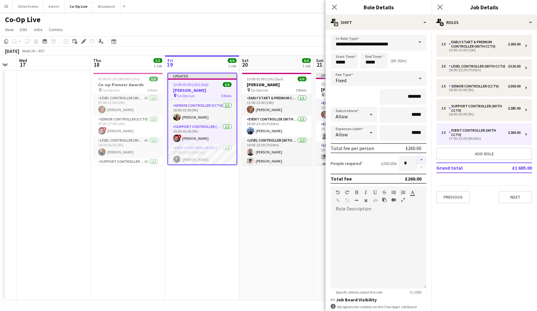
click at [421, 158] on button "button" at bounding box center [422, 160] width 10 height 8
click at [419, 166] on button "button" at bounding box center [422, 168] width 10 height 8
type input "*"
click at [335, 65] on input "*****" at bounding box center [344, 61] width 27 height 16
type input "*****"
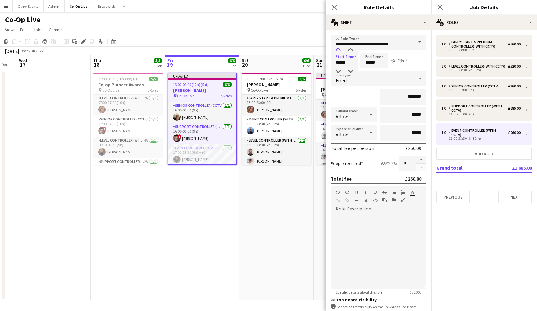
click at [341, 51] on div at bounding box center [338, 50] width 12 height 6
click at [336, 7] on icon "Close pop-in" at bounding box center [335, 7] width 6 height 6
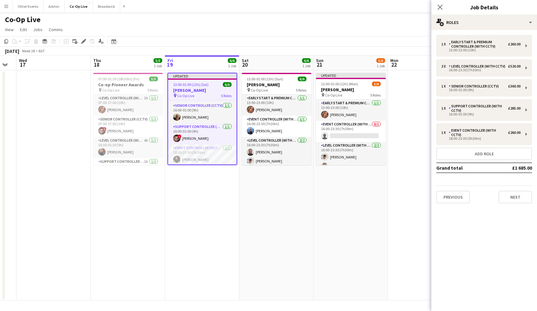
click at [330, 36] on app-toolbar "Copy Paste Paste Command V Paste with crew Command Shift V Paste linked Job Del…" at bounding box center [268, 41] width 537 height 11
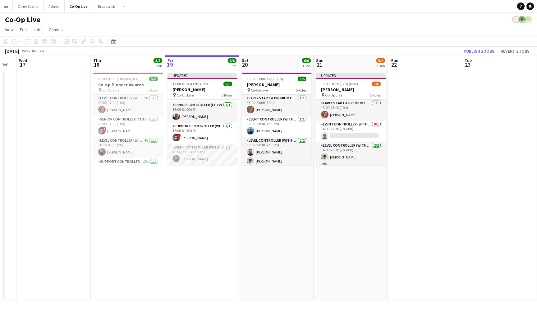
click at [297, 186] on app-date-cell "13:00-01:00 (12h) (Sun) 6/6 Lewis Capaldi pin Co-Op Live 5 Roles Early Start & …" at bounding box center [276, 185] width 74 height 230
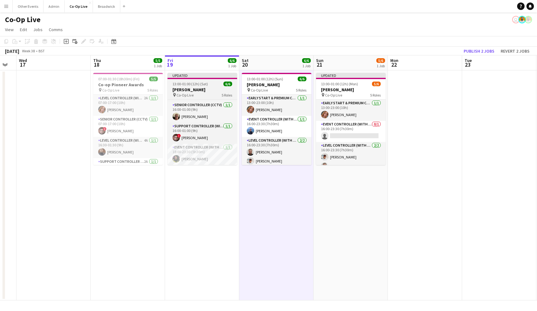
click at [192, 91] on h3 "Tom Grennan" at bounding box center [203, 90] width 70 height 6
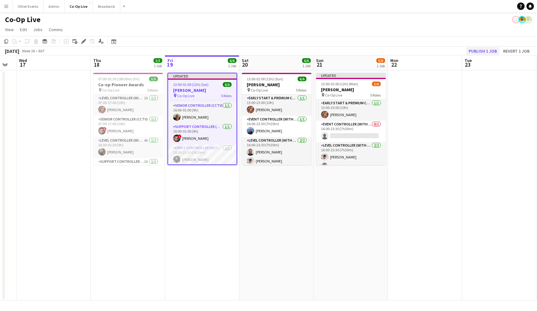
click at [487, 52] on button "Publish 1 job" at bounding box center [483, 51] width 33 height 8
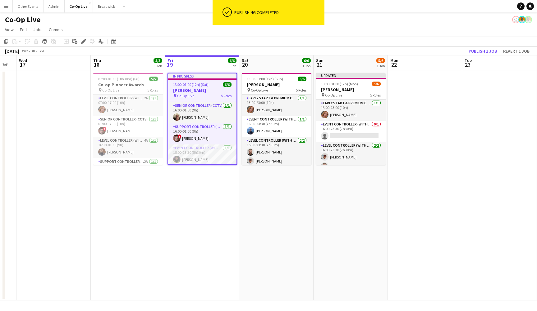
click at [339, 14] on div "Co-Op Live user" at bounding box center [268, 18] width 537 height 12
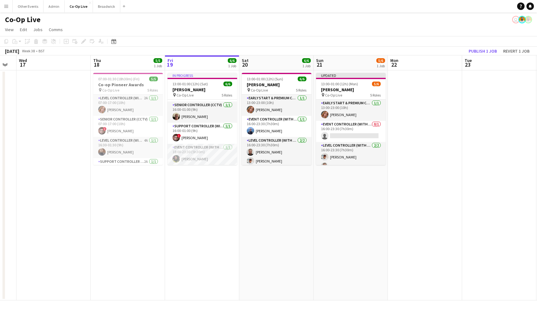
click at [316, 8] on app-navbar "Menu Boards Boards Boards All jobs Status Workforce Workforce My Workforce Recr…" at bounding box center [268, 6] width 537 height 12
click at [304, 39] on app-toolbar "Copy Paste Paste Command V Paste with crew Command Shift V Paste linked Job Del…" at bounding box center [268, 41] width 537 height 11
click at [304, 25] on app-page-menu "View Day view expanded Day view collapsed Month view Date picker Jump to today …" at bounding box center [268, 30] width 537 height 12
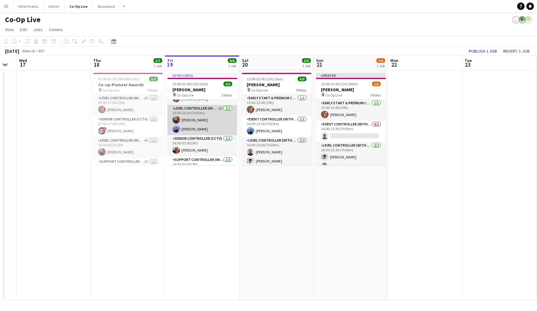
scroll to position [20, 0]
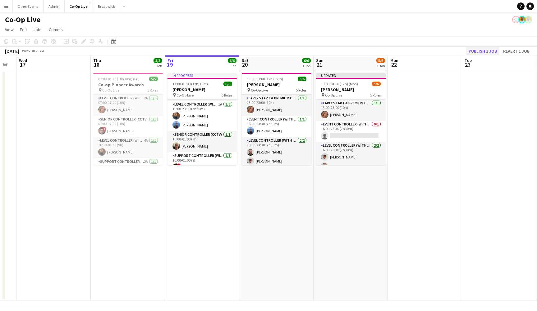
click at [492, 51] on button "Publish 1 job" at bounding box center [483, 51] width 33 height 8
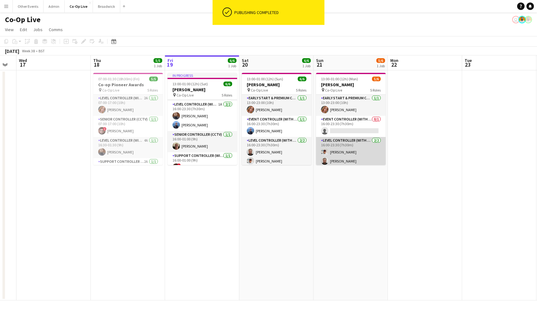
scroll to position [0, 0]
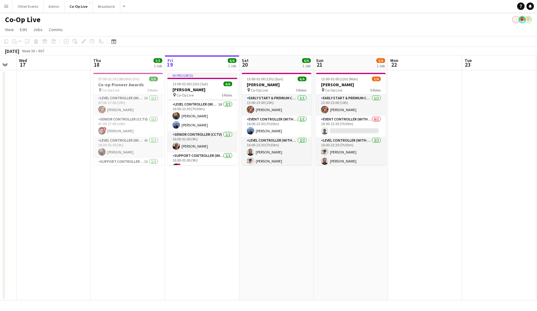
click at [100, 13] on div "Co-Op Live user" at bounding box center [268, 18] width 537 height 12
click at [103, 6] on button "Broadwick Close" at bounding box center [106, 6] width 27 height 12
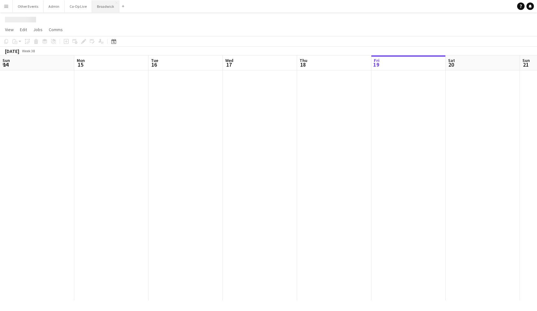
scroll to position [0, 133]
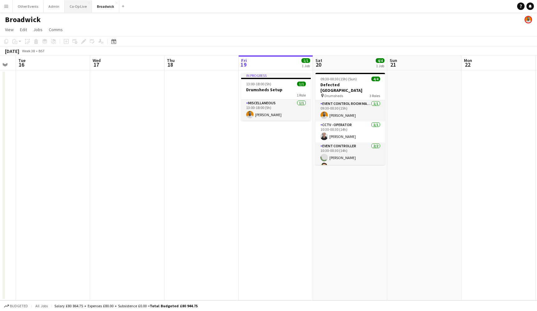
click at [70, 6] on button "Co-Op Live Close" at bounding box center [78, 6] width 27 height 12
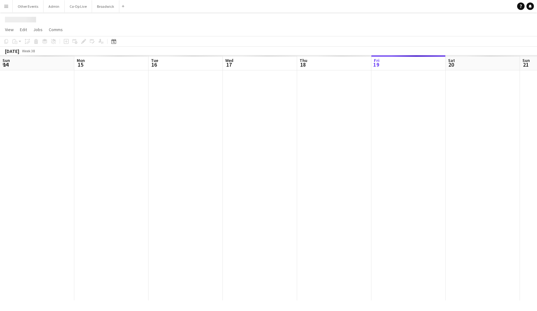
scroll to position [0, 207]
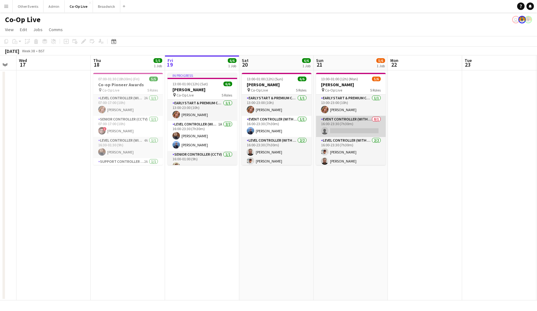
click at [352, 123] on app-card-role "Event Controller (with CCTV) 0/1 16:00-23:30 (7h30m) single-neutral-actions" at bounding box center [351, 126] width 70 height 21
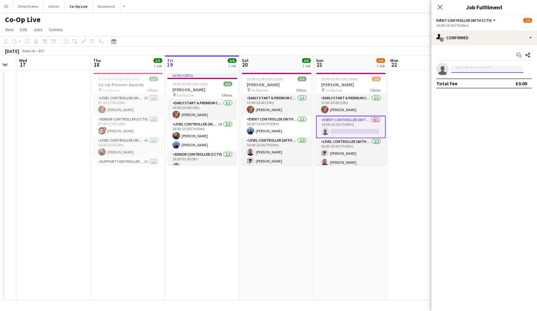
click at [485, 69] on input at bounding box center [488, 68] width 72 height 7
type input "***"
click at [482, 86] on span "+447572675496" at bounding box center [488, 88] width 62 height 5
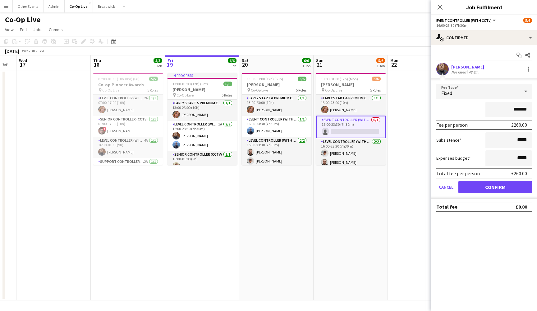
click at [502, 185] on button "Confirm" at bounding box center [496, 187] width 74 height 12
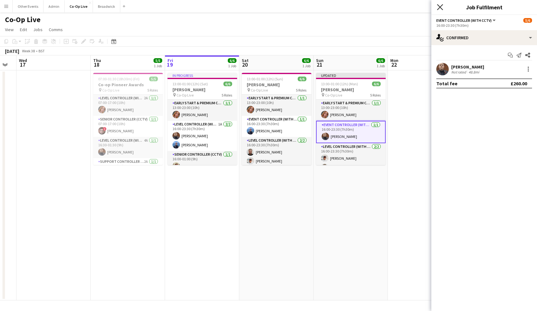
click at [443, 8] on icon "Close pop-in" at bounding box center [440, 7] width 6 height 6
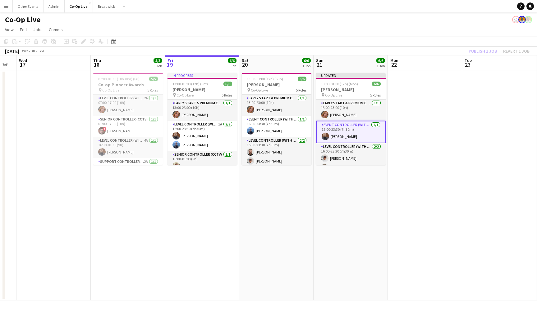
click at [486, 59] on app-board-header-date "Tue 23" at bounding box center [499, 62] width 74 height 15
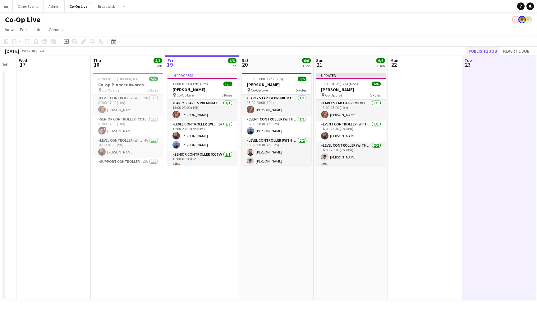
click at [486, 49] on button "Publish 1 job" at bounding box center [483, 51] width 33 height 8
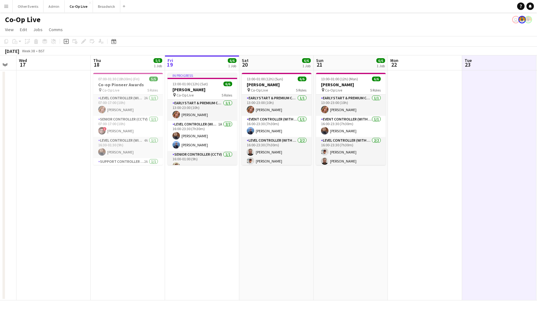
click at [321, 1] on app-navbar "Menu Boards Boards Boards All jobs Status Workforce Workforce My Workforce Recr…" at bounding box center [268, 6] width 537 height 12
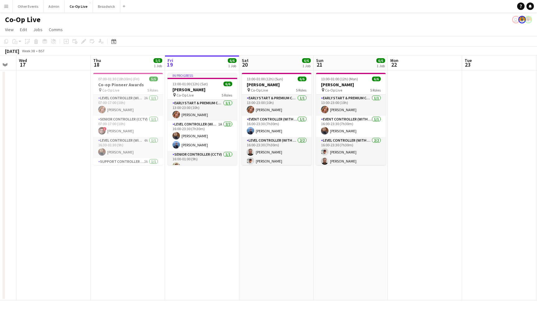
scroll to position [0, 0]
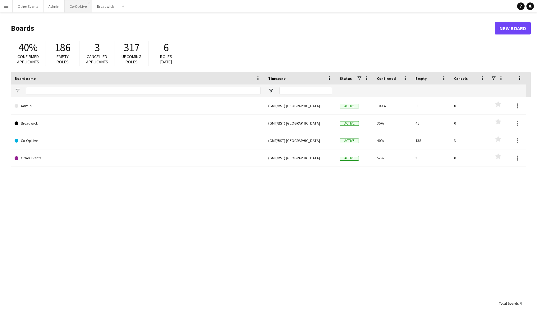
click at [76, 8] on button "Co-Op Live Close" at bounding box center [78, 6] width 27 height 12
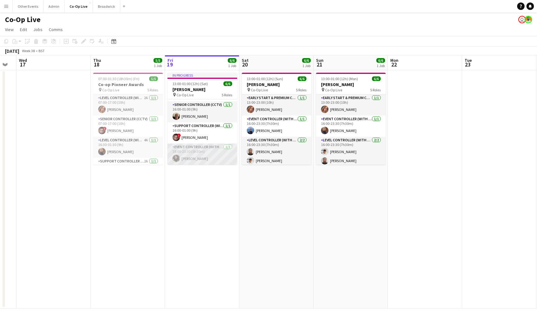
scroll to position [49, 0]
click at [216, 154] on app-card-role "Event Controller (with CCTV) 1/1 18:00-23:30 (5h30m) Graham Owen" at bounding box center [203, 154] width 70 height 21
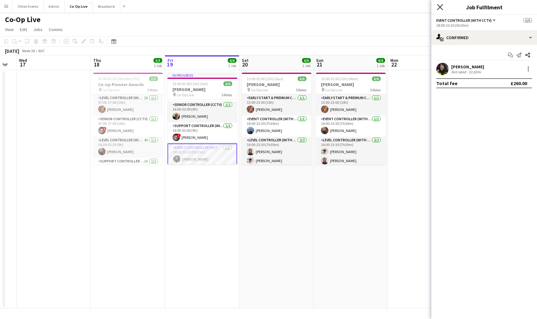
click at [439, 7] on icon "Close pop-in" at bounding box center [440, 7] width 6 height 6
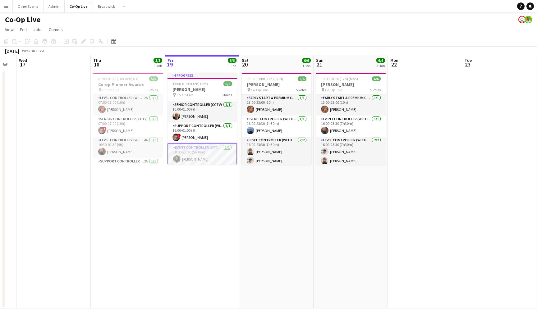
click at [186, 195] on app-date-cell "In progress 13:00-01:00 (12h) (Sat) 6/6 Tom Grennan pin Co-Op Live 5 Roles Earl…" at bounding box center [202, 189] width 74 height 239
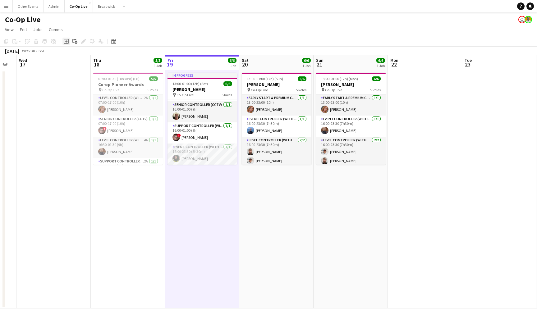
click at [68, 42] on icon "Add job" at bounding box center [66, 41] width 5 height 5
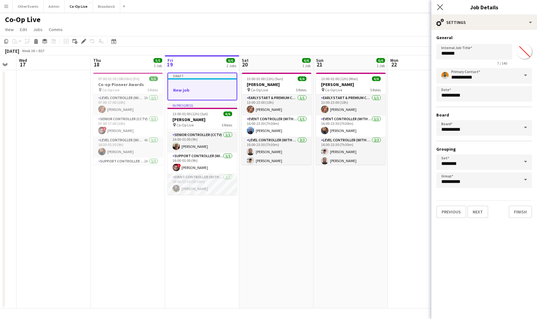
click at [443, 8] on app-icon "Close pop-in" at bounding box center [440, 7] width 9 height 9
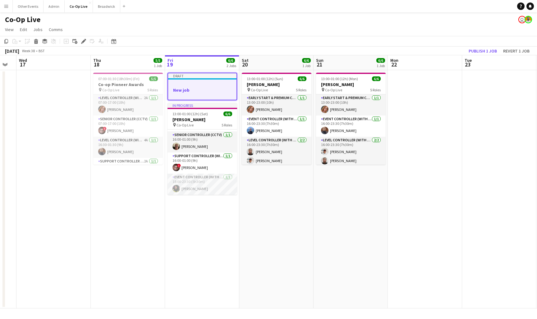
click at [220, 56] on app-board-header-date "Fri 19 6/6 2 Jobs" at bounding box center [202, 62] width 74 height 15
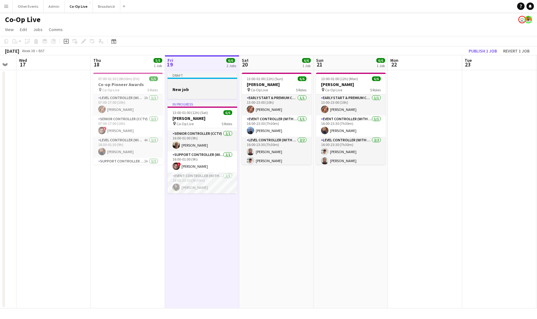
click at [214, 83] on div at bounding box center [203, 83] width 70 height 5
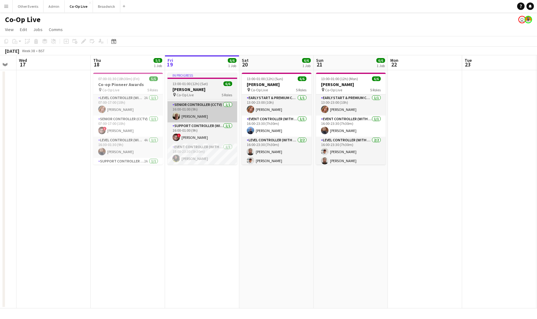
click at [197, 107] on app-card-role "Senior Controller (CCTV) 1/1 16:00-01:00 (9h) Kevin Anderson" at bounding box center [203, 111] width 70 height 21
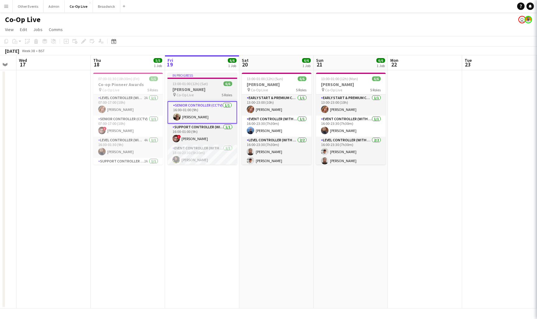
click at [201, 78] on div at bounding box center [203, 78] width 70 height 1
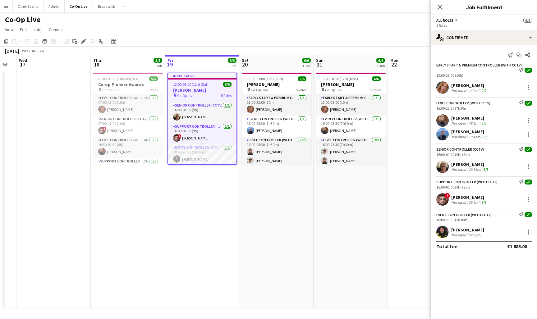
click at [89, 40] on div "Add job Add linked Job Edit Edit linked Job Applicants" at bounding box center [81, 41] width 48 height 7
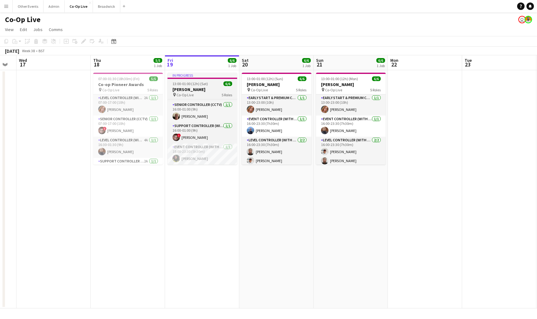
click at [207, 86] on app-job-card "In progress 13:00-01:00 (12h) (Sat) 6/6 Tom Grennan pin Co-Op Live 5 Roles Earl…" at bounding box center [203, 119] width 70 height 92
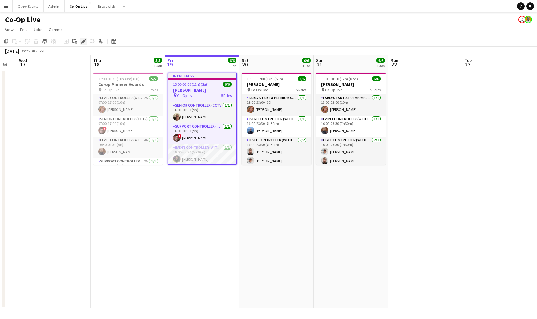
click at [84, 42] on icon at bounding box center [83, 41] width 3 height 3
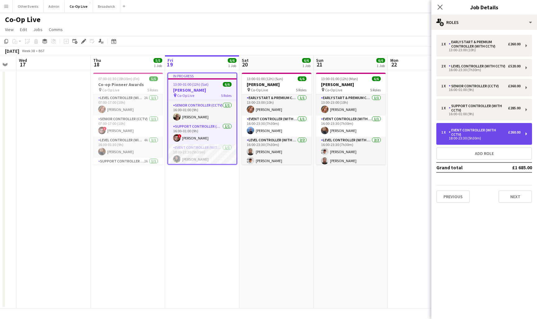
click at [479, 128] on div "1 x Event Controller (with CCTV) £260.00 18:00-23:30 (5h30m)" at bounding box center [485, 134] width 96 height 22
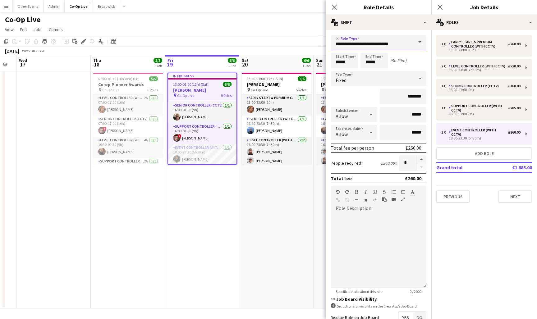
click at [394, 47] on input "**********" at bounding box center [379, 43] width 96 height 16
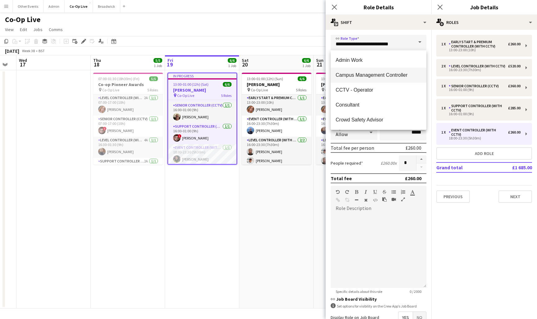
click at [392, 75] on span "Campus Management Controller" at bounding box center [379, 75] width 86 height 6
type input "**********"
type input "*******"
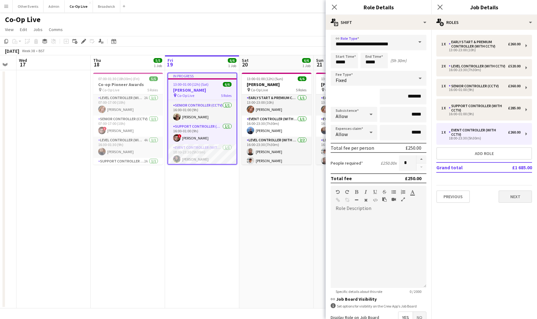
click at [509, 191] on button "Next" at bounding box center [516, 197] width 34 height 12
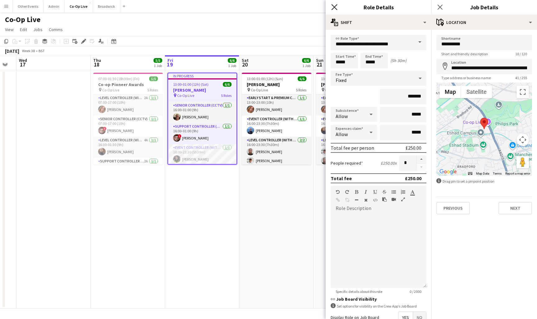
click at [333, 7] on icon "Close pop-in" at bounding box center [335, 7] width 6 height 6
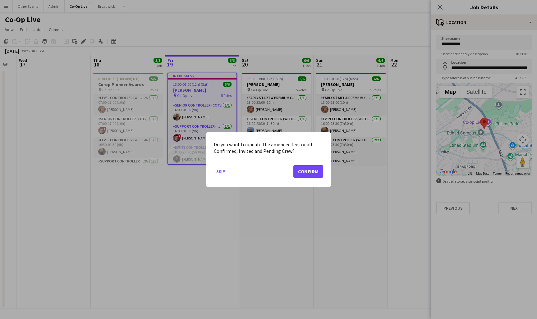
click at [310, 168] on button "Confirm" at bounding box center [309, 171] width 30 height 12
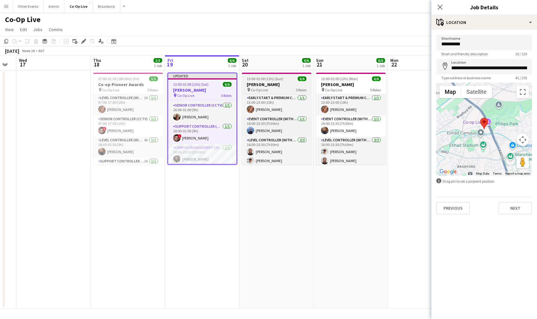
click at [280, 81] on span "13:00-01:00 (12h) (Sun)" at bounding box center [265, 79] width 36 height 5
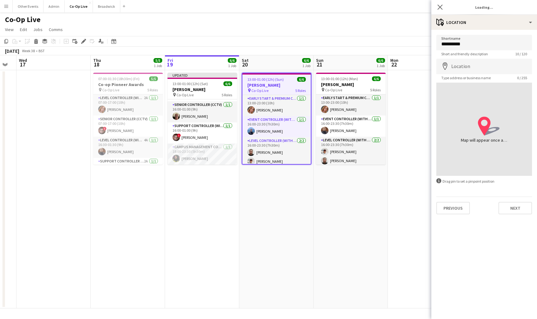
type input "**********"
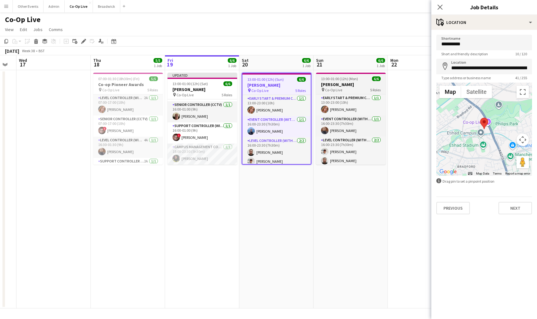
click at [328, 84] on h3 "Lewis Capaldi" at bounding box center [351, 85] width 70 height 6
type input "**********"
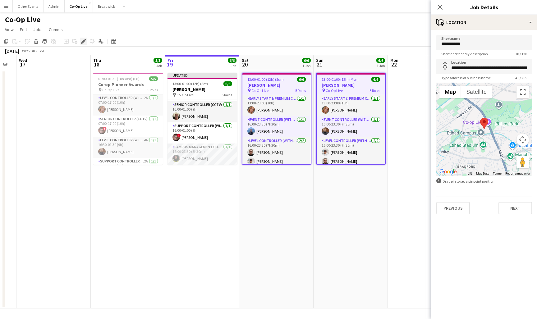
click at [82, 42] on icon "Edit" at bounding box center [83, 41] width 5 height 5
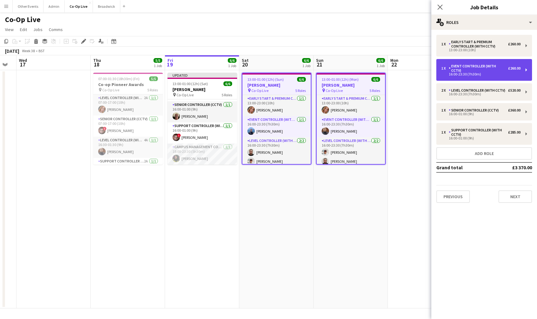
click at [490, 73] on div "16:00-23:30 (7h30m)" at bounding box center [481, 74] width 79 height 3
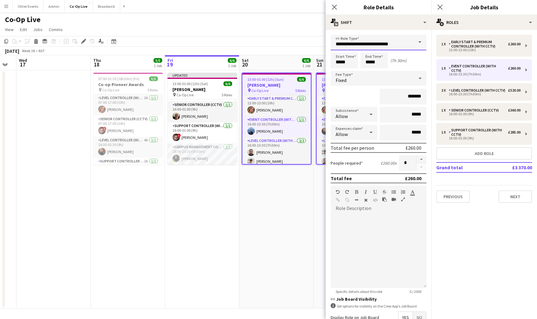
click at [408, 39] on input "**********" at bounding box center [379, 43] width 96 height 16
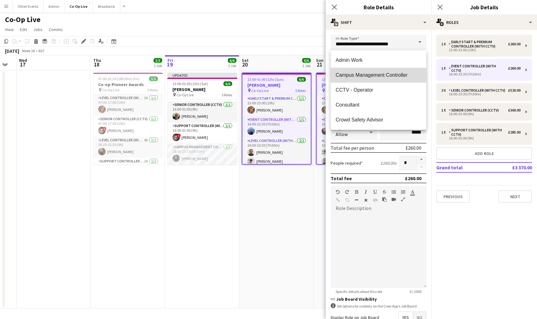
click at [401, 73] on span "Campus Management Controller" at bounding box center [379, 75] width 86 height 6
type input "**********"
type input "*******"
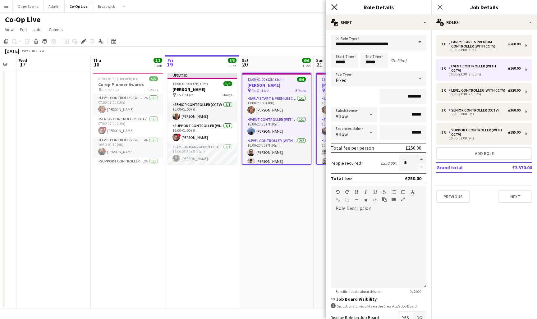
click at [335, 6] on icon "Close pop-in" at bounding box center [335, 7] width 6 height 6
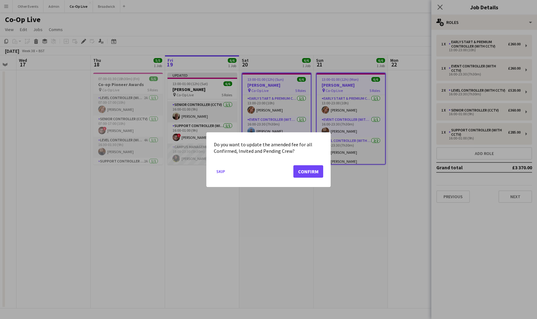
click at [318, 173] on button "Confirm" at bounding box center [309, 171] width 30 height 12
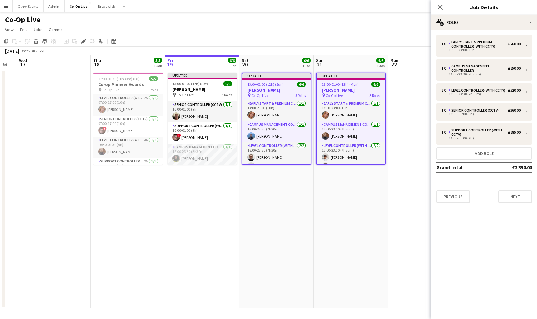
click at [337, 195] on app-date-cell "Updated 13:00-01:00 (12h) (Mon) 6/6 Lewis Capaldi pin Co-Op Live 5 Roles Early …" at bounding box center [351, 189] width 74 height 239
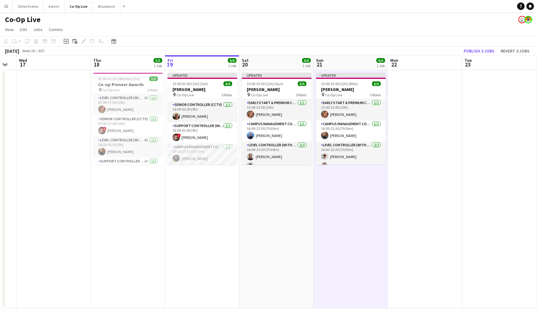
scroll to position [0, 0]
click at [488, 48] on button "Publish 3 jobs" at bounding box center [480, 51] width 36 height 8
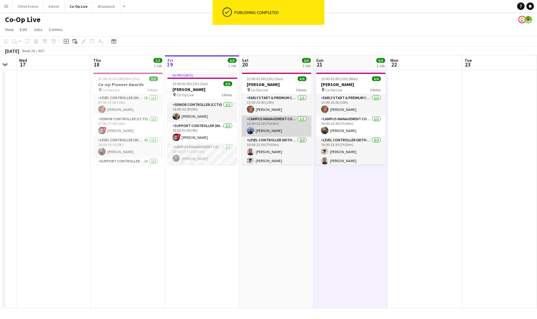
click at [271, 120] on app-card-role "Campus Management Controller 1/1 16:00-23:30 (7h30m) Antony Broscombe" at bounding box center [277, 126] width 70 height 21
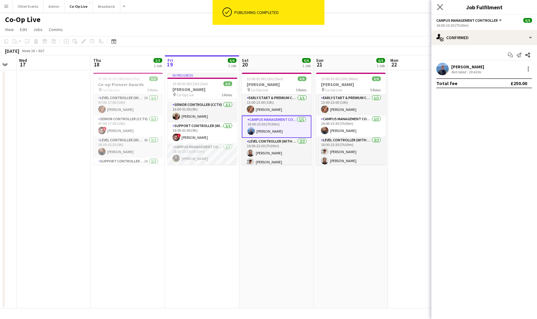
click at [442, 4] on app-icon "Close pop-in" at bounding box center [440, 7] width 9 height 9
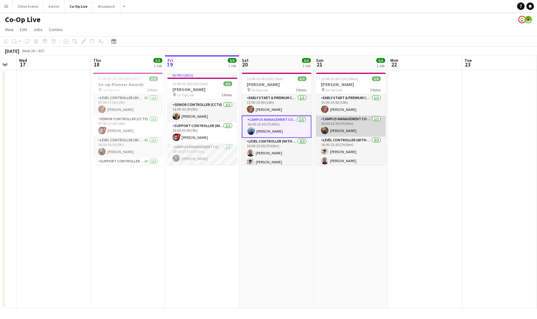
click at [338, 126] on app-card-role "Campus Management Controller 1/1 16:00-23:30 (7h30m) Peter McGrory" at bounding box center [351, 126] width 70 height 21
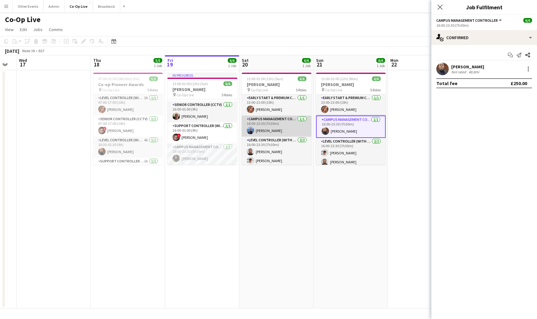
click at [286, 128] on app-card-role "Campus Management Controller 1/1 16:00-23:30 (7h30m) Antony Broscombe" at bounding box center [277, 126] width 70 height 21
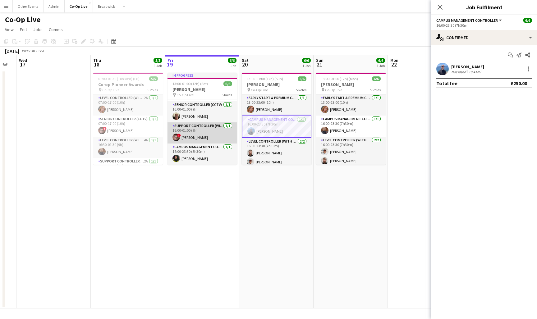
click at [212, 134] on app-card-role "Support Controller (with CCTV) 1/1 16:00-01:00 (9h) ! Aaron Spalding" at bounding box center [203, 133] width 70 height 21
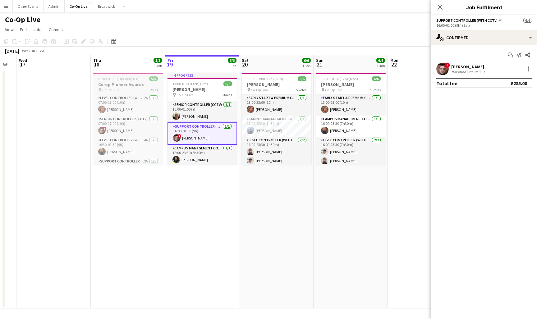
click at [152, 87] on h3 "Co-op Pioneer Awards" at bounding box center [128, 85] width 70 height 6
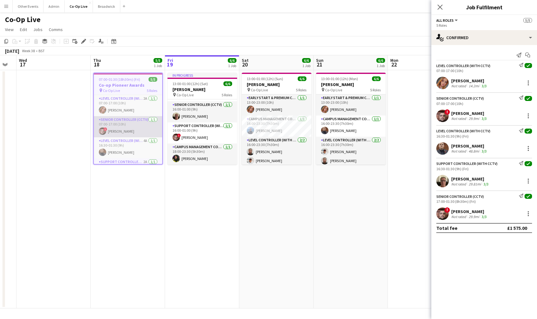
click at [148, 132] on app-card-role "Senior Controller (CCTV) 1/1 07:00-17:00 (10h) ! Aaron Spalding" at bounding box center [128, 126] width 68 height 21
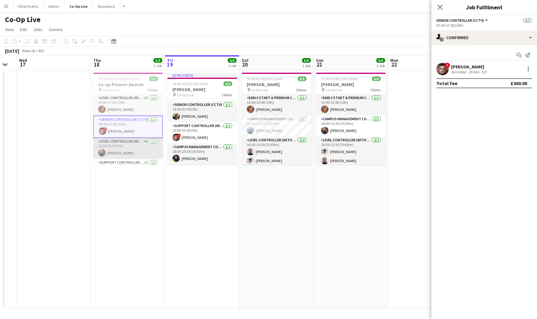
click at [144, 145] on app-card-role "Level Controller (with CCTV) 4A 1/1 16:30-01:30 (9h) Peter McGrory" at bounding box center [128, 148] width 70 height 21
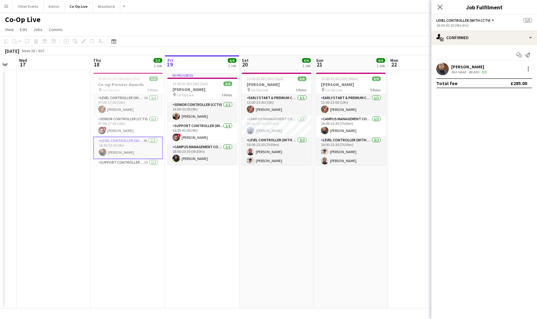
click at [142, 159] on app-card-role "Level Controller (with CCTV) 4A 1/1 16:30-01:30 (9h) Peter McGrory" at bounding box center [128, 148] width 70 height 22
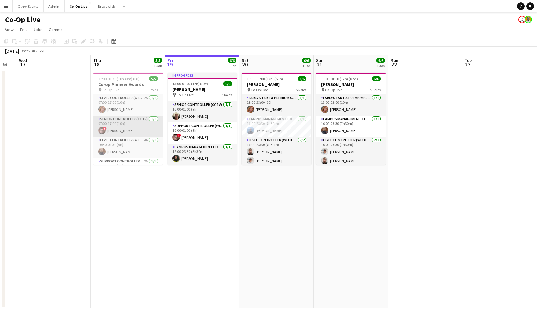
click at [146, 129] on app-card-role "Senior Controller (CCTV) 1/1 07:00-17:00 (10h) ! Aaron Spalding" at bounding box center [128, 126] width 70 height 21
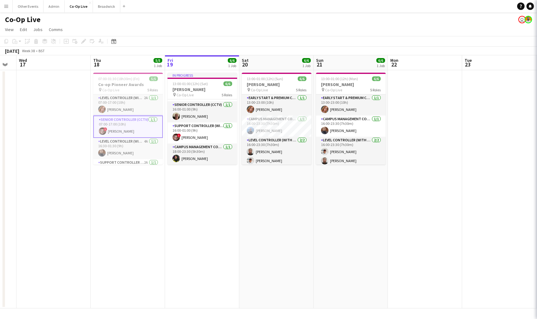
scroll to position [17, 0]
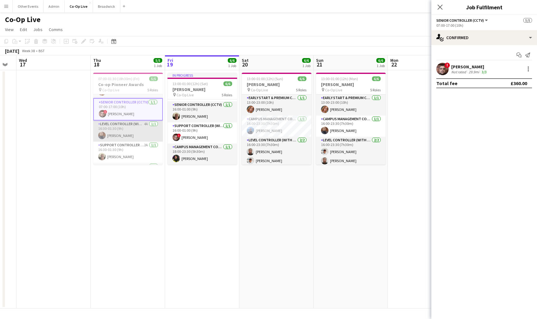
click at [142, 132] on app-card-role "Level Controller (with CCTV) 4A 1/1 16:30-01:30 (9h) Peter McGrory" at bounding box center [128, 131] width 70 height 21
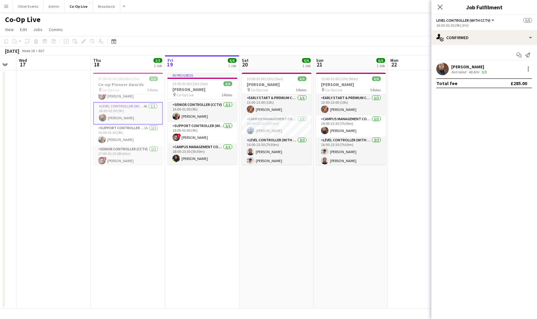
scroll to position [35, 0]
click at [142, 132] on app-card-role "Support Controller (with CCTV) 2A 1/1 16:30-01:30 (9h) Kevin Anderson" at bounding box center [128, 134] width 70 height 21
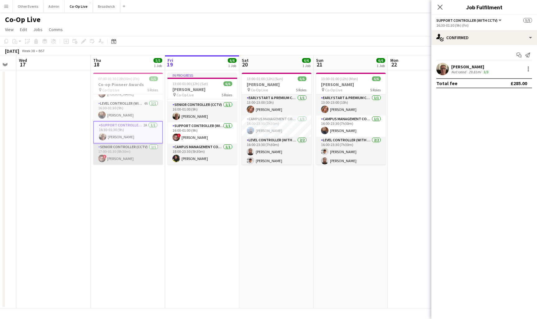
scroll to position [37, 0]
click at [141, 151] on app-card-role "Senior Controller (CCTV) 1/1 17:00-01:30 (8h30m) ! Aaron Spalding" at bounding box center [128, 154] width 70 height 21
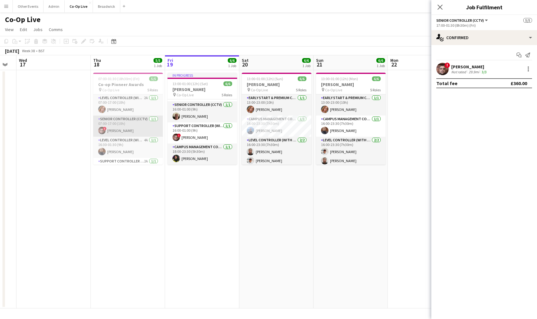
scroll to position [0, 0]
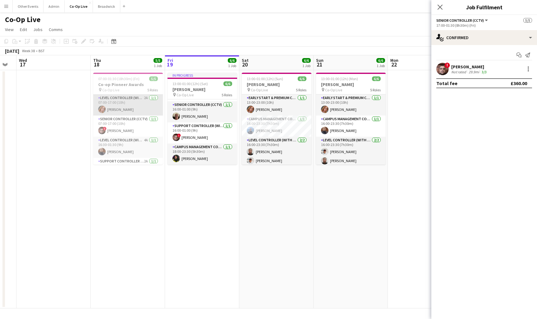
click at [142, 107] on app-card-role "Level Controller (with CCTV) 2A 1/1 07:00-17:00 (10h) Ashley Fielding" at bounding box center [128, 105] width 70 height 21
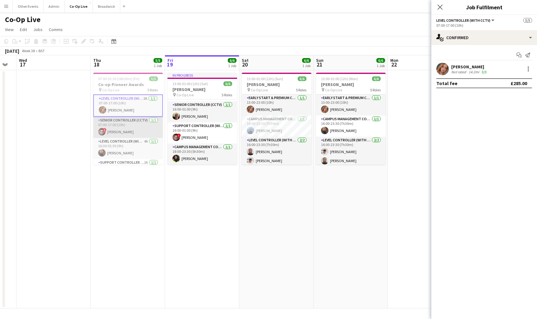
click at [139, 124] on app-card-role "Senior Controller (CCTV) 1/1 07:00-17:00 (10h) ! Aaron Spalding" at bounding box center [128, 127] width 70 height 21
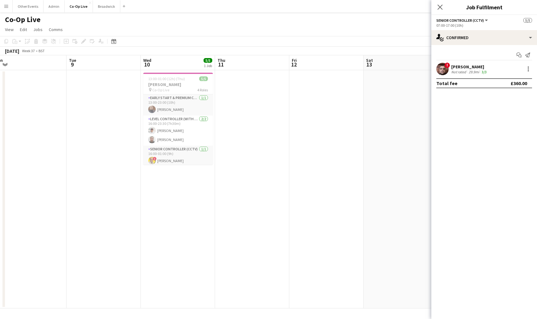
scroll to position [0, 194]
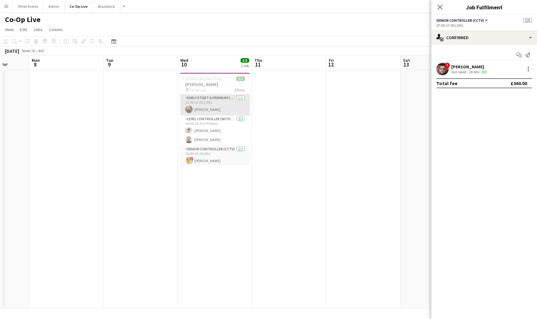
click at [216, 111] on app-card-role "Early Start & Premium Controller (with CCTV) 1/1 13:00-23:00 (10h) Peter McGrory" at bounding box center [215, 105] width 70 height 21
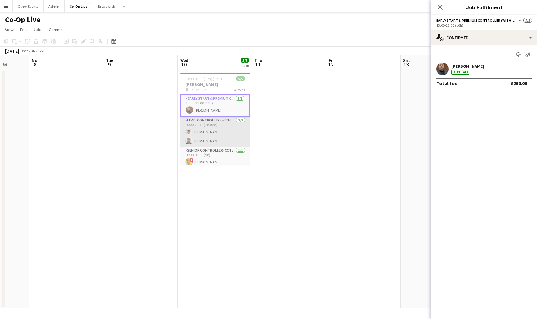
click at [214, 131] on app-card-role "Level Controller (with CCTV) 2/2 16:00-23:30 (7h30m) Matt Gilmour Mat Woods" at bounding box center [215, 132] width 70 height 30
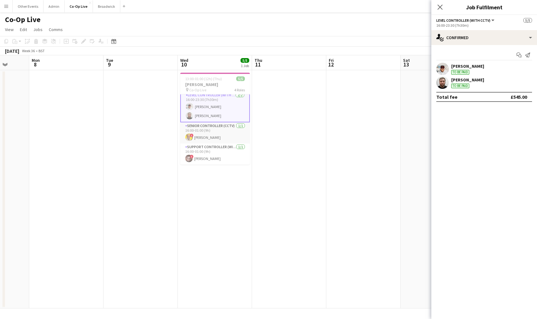
click at [214, 131] on app-card-role "Senior Controller (CCTV) 1/1 16:00-01:00 (9h) ! David Sammons" at bounding box center [215, 133] width 70 height 21
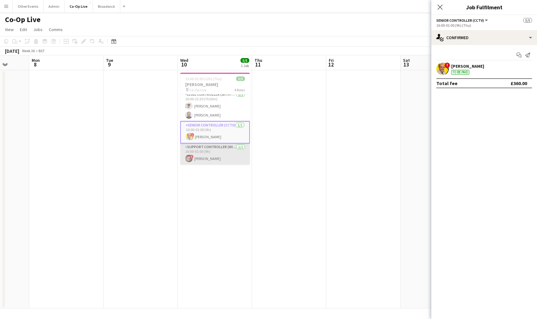
scroll to position [0, 0]
click at [215, 151] on app-card-role "Support Controller (with CCTV) 1/1 16:00-01:00 (9h) ! Aaron Spalding" at bounding box center [215, 154] width 70 height 21
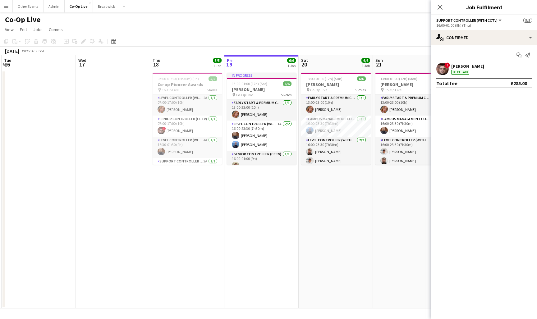
scroll to position [0, 251]
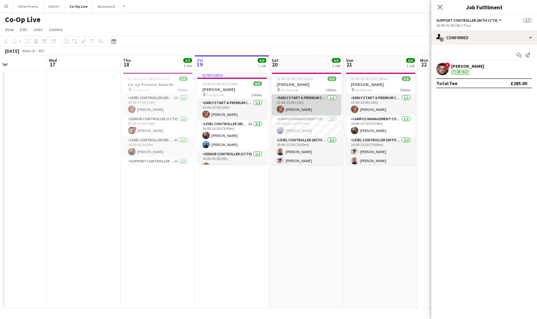
click at [316, 112] on app-card-role "Early Start & Premium Controller (with CCTV) 1/1 13:00-23:00 (10h) Ashley Field…" at bounding box center [307, 105] width 70 height 21
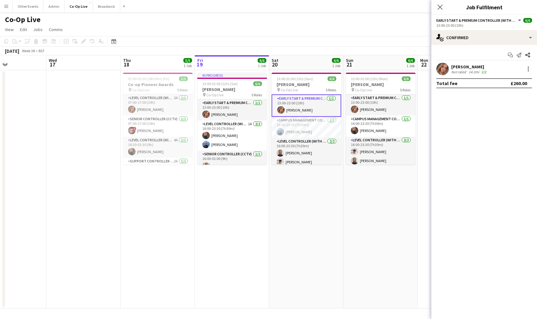
scroll to position [0, 301]
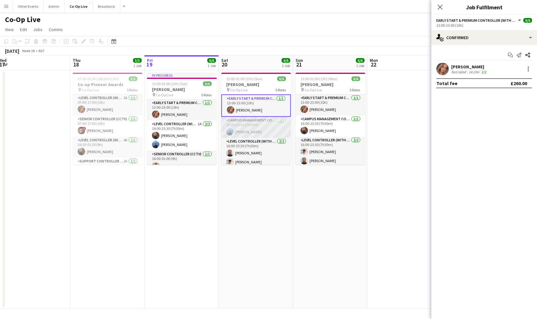
click at [268, 128] on app-card-role "Campus Management Controller 1/1 16:00-23:30 (7h30m) Antony Broscombe" at bounding box center [256, 127] width 70 height 21
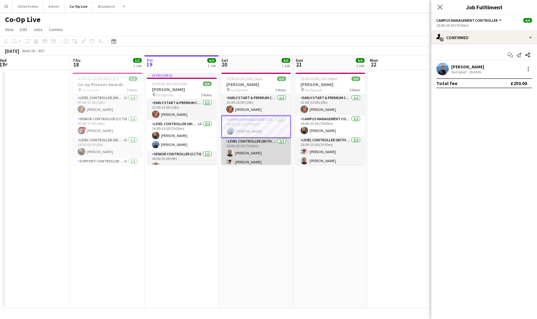
click at [267, 146] on app-card-role "Level Controller (with CCTV) 2/2 16:00-23:30 (7h30m) Mat Woods Matt Gilmour" at bounding box center [256, 153] width 70 height 30
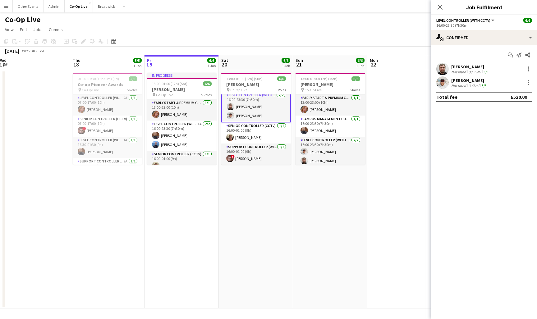
scroll to position [46, 0]
click at [269, 133] on app-card-role "Senior Controller (CCTV) 1/1 16:00-01:00 (9h) Kevin Anderson" at bounding box center [256, 133] width 70 height 21
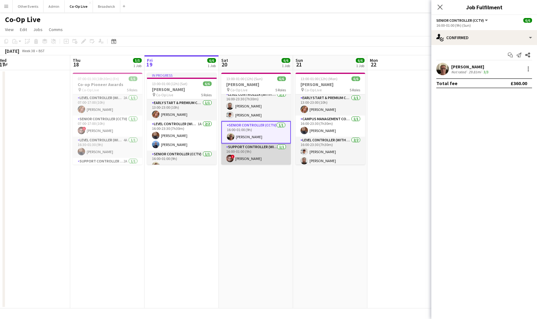
click at [263, 155] on app-card-role "Support Controller (with CCTV) 1/1 16:00-01:00 (9h) ! Aaron Spalding" at bounding box center [256, 154] width 70 height 21
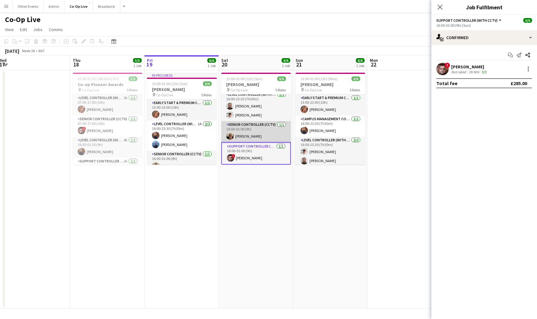
click at [263, 138] on app-card-role "Senior Controller (CCTV) 1/1 16:00-01:00 (9h) Kevin Anderson" at bounding box center [256, 131] width 70 height 21
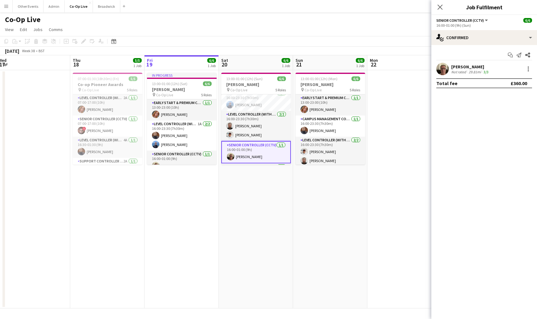
scroll to position [23, 0]
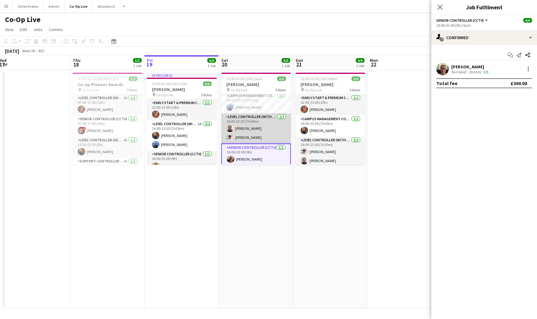
click at [263, 138] on app-card-role "Level Controller (with CCTV) 2/2 16:00-23:30 (7h30m) Mat Woods Matt Gilmour" at bounding box center [256, 129] width 70 height 30
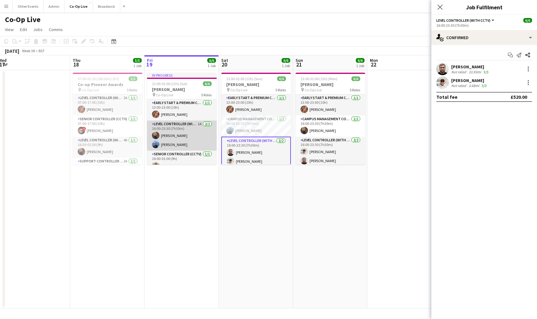
scroll to position [28, 0]
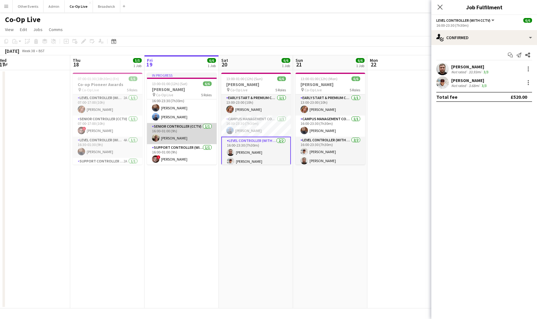
click at [198, 137] on app-card-role "Senior Controller (CCTV) 1/1 16:00-01:00 (9h) Kevin Anderson" at bounding box center [182, 133] width 70 height 21
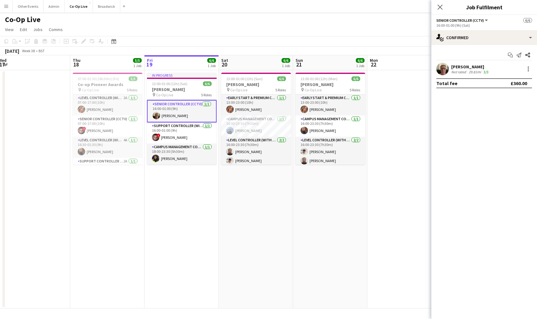
scroll to position [51, 0]
click at [196, 129] on app-card-role "Support Controller (with CCTV) 1/1 16:00-01:00 (9h) ! Aaron Spalding" at bounding box center [182, 133] width 70 height 21
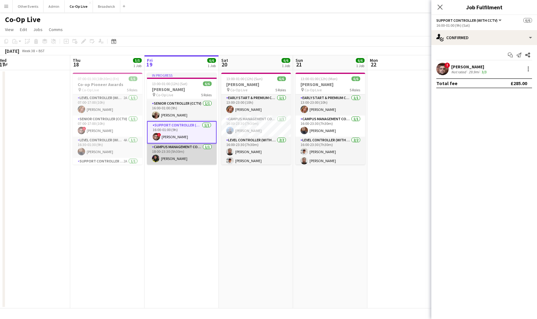
click at [194, 148] on app-card-role "Campus Management Controller 1/1 18:00-23:30 (5h30m) Graham Owen" at bounding box center [182, 154] width 70 height 21
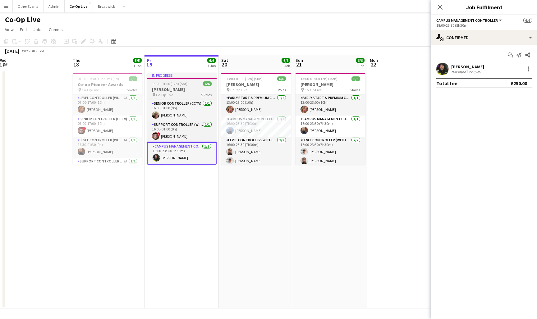
click at [200, 84] on div "13:00-01:00 (12h) (Sat) 6/6" at bounding box center [182, 83] width 70 height 5
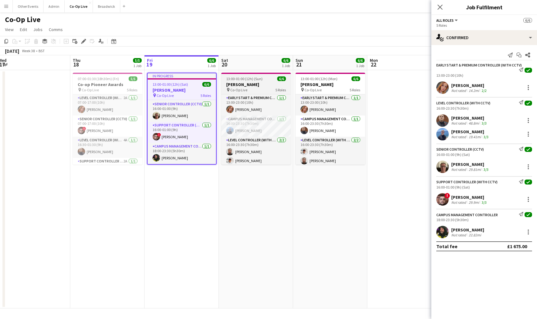
click at [256, 82] on h3 "Lewis Capaldi" at bounding box center [256, 85] width 70 height 6
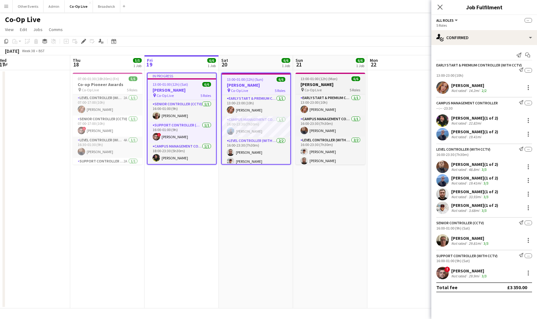
click at [323, 86] on h3 "Lewis Capaldi" at bounding box center [331, 85] width 70 height 6
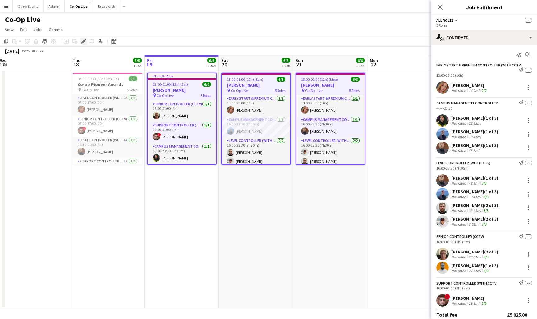
click at [85, 41] on icon "Edit" at bounding box center [83, 41] width 5 height 5
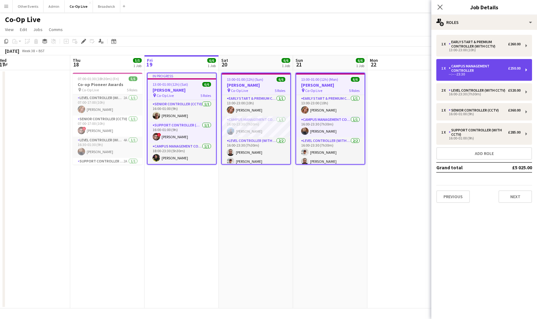
click at [520, 71] on div "1 x Campus Management Controller £250.00" at bounding box center [481, 68] width 79 height 9
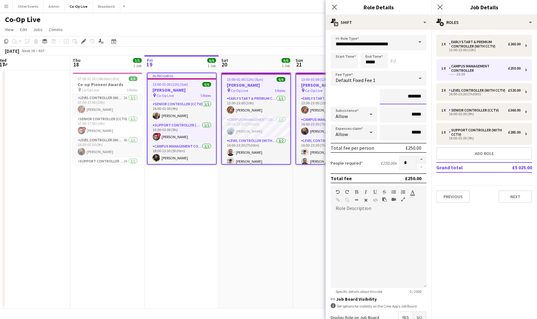
click at [412, 98] on input "*******" at bounding box center [403, 97] width 47 height 16
type input "*******"
click at [355, 96] on div "*******" at bounding box center [379, 97] width 96 height 16
click at [334, 5] on icon "Close pop-in" at bounding box center [335, 7] width 6 height 6
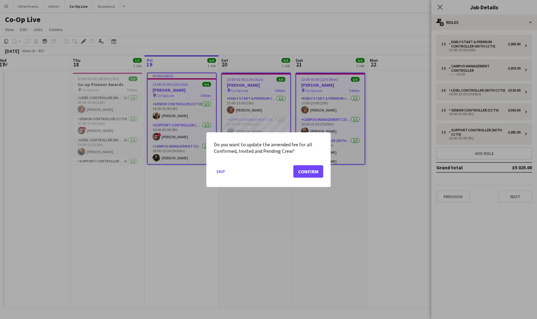
click at [309, 167] on button "Confirm" at bounding box center [309, 171] width 30 height 12
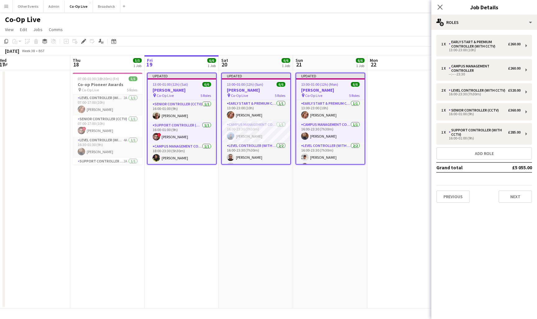
click at [411, 103] on app-date-cell at bounding box center [405, 189] width 74 height 239
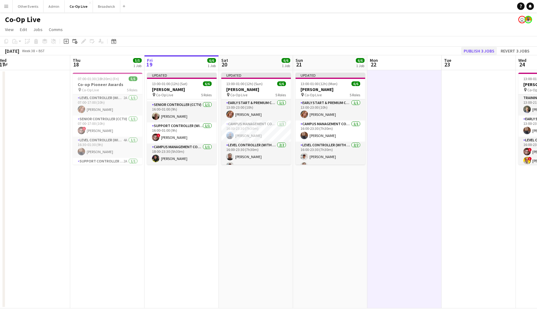
click at [471, 51] on button "Publish 3 jobs" at bounding box center [480, 51] width 36 height 8
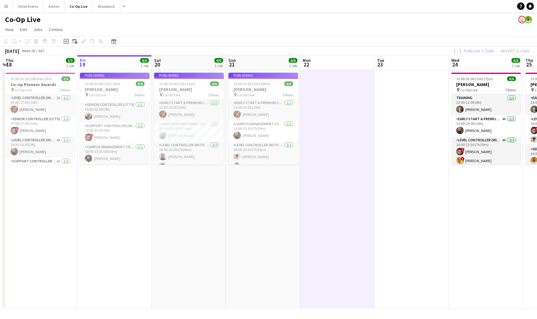
scroll to position [0, 201]
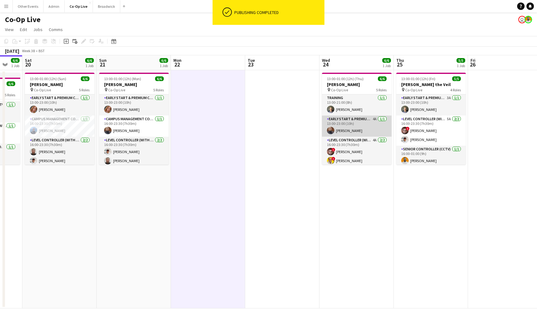
click at [368, 120] on app-card-role "Early Start & Premium Controller (with CCTV) 4A 1/1 13:00-23:00 (10h) Peter McG…" at bounding box center [357, 126] width 70 height 21
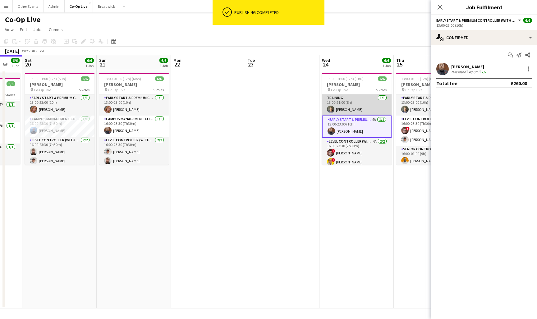
click at [358, 110] on app-card-role "Training 1/1 13:00-21:00 (8h) Anthony Upshall" at bounding box center [357, 105] width 70 height 21
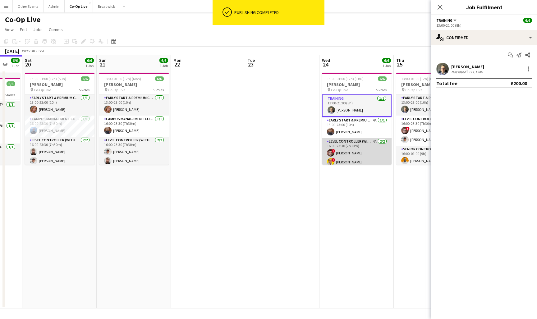
click at [359, 160] on app-card-role "Level Controller (with CCTV) 4A 2/2 16:00-23:30 (7h30m) ! Aaron Spalding ! Davi…" at bounding box center [357, 153] width 70 height 30
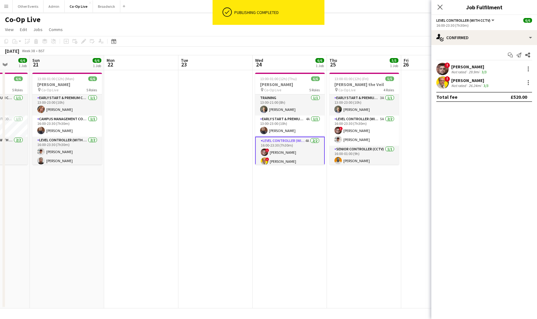
scroll to position [0, 269]
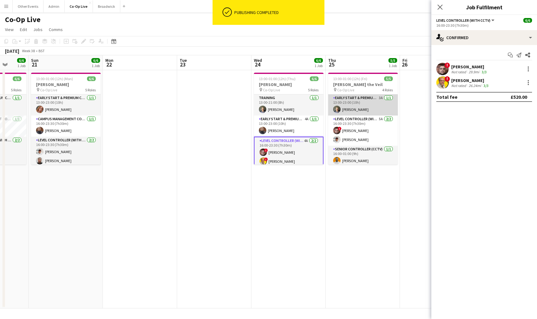
click at [372, 112] on app-card-role "Early Start & Premium Controller (with CCTV) 3A 1/1 13:00-23:00 (10h) Anthony U…" at bounding box center [363, 105] width 70 height 21
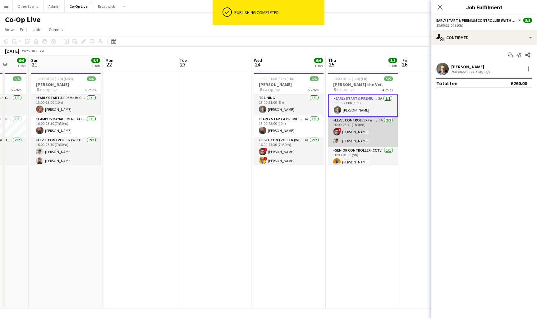
click at [373, 132] on app-card-role "Level Controller (with CCTV) 5A 2/2 16:00-23:30 (7h30m) ! Aaron Spalding Matt G…" at bounding box center [363, 132] width 70 height 30
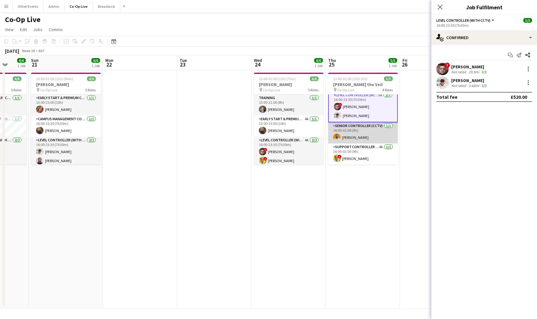
click at [371, 147] on app-card-role "Support Controller (with CCTV) 4A 1/1 16:00-01:00 (9h) ! David Sammons" at bounding box center [363, 154] width 70 height 21
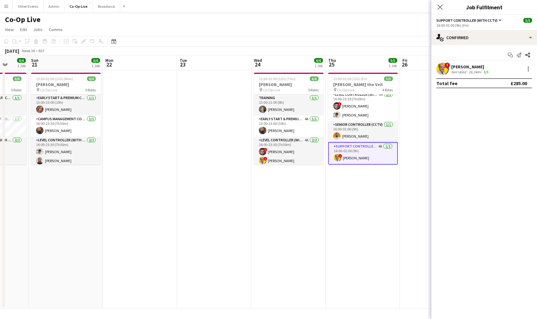
click at [333, 214] on app-date-cell "13:00-01:00 (12h) (Fri) 5/5 Pierce the Veil pin Co-Op Live 4 Roles Early Start …" at bounding box center [363, 189] width 74 height 239
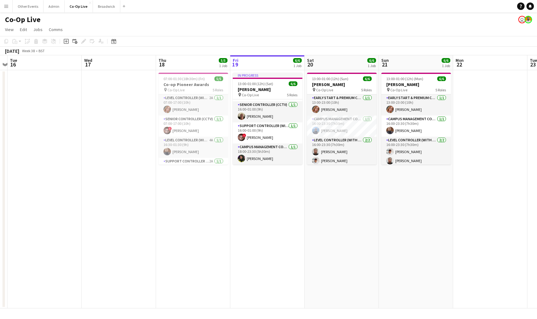
scroll to position [0, 143]
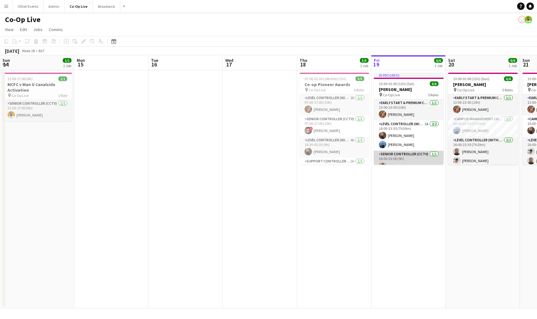
scroll to position [0, 143]
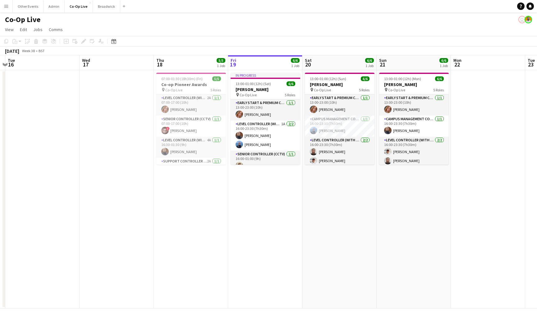
click at [521, 20] on app-user-avatar "user" at bounding box center [522, 19] width 7 height 7
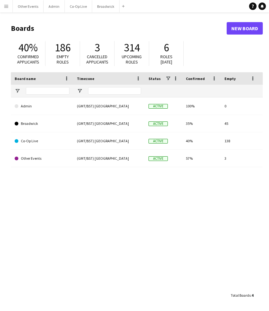
click at [3, 3] on button "Menu" at bounding box center [6, 6] width 12 height 12
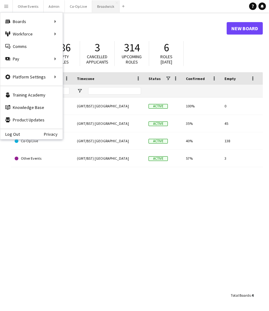
click at [98, 5] on button "Broadwick Close" at bounding box center [105, 6] width 27 height 12
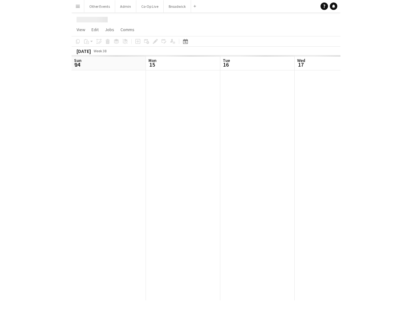
scroll to position [0, 133]
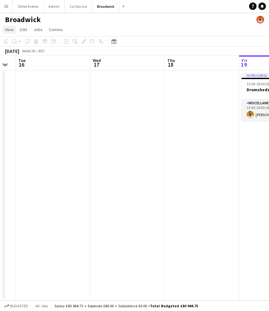
click at [8, 31] on span "View" at bounding box center [9, 30] width 9 height 6
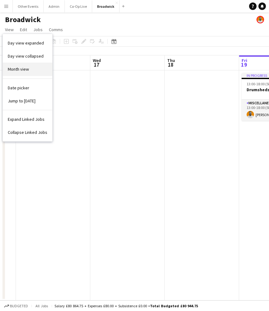
click at [20, 70] on span "Month view" at bounding box center [18, 69] width 21 height 6
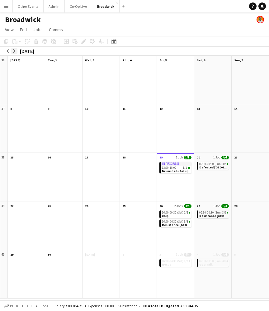
click at [16, 52] on button "arrow-right" at bounding box center [14, 51] width 6 height 6
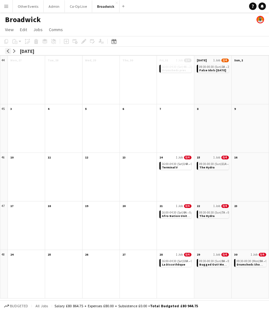
click at [10, 51] on button "arrow-left" at bounding box center [8, 51] width 6 height 6
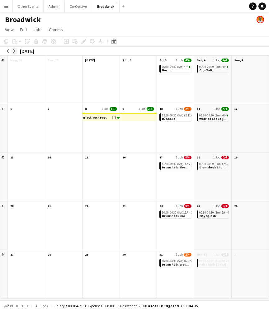
click at [15, 49] on app-icon "arrow-right" at bounding box center [14, 51] width 4 height 4
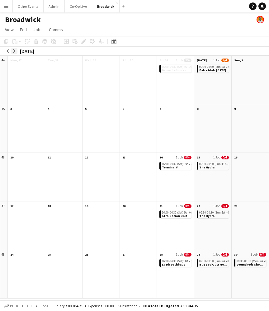
click at [16, 50] on button "arrow-right" at bounding box center [14, 51] width 6 height 6
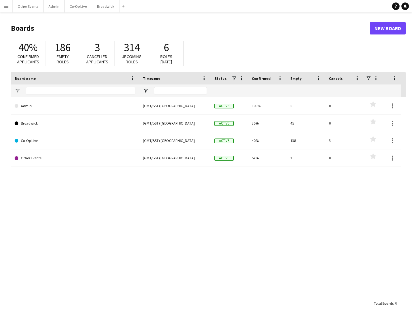
click at [8, 7] on app-icon "Menu" at bounding box center [6, 6] width 5 height 5
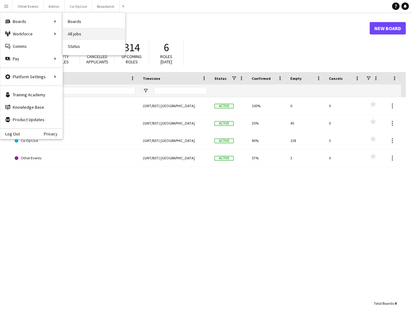
click at [85, 32] on link "All jobs" at bounding box center [94, 34] width 62 height 12
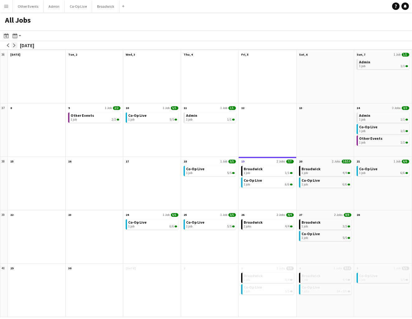
click at [13, 44] on app-icon "arrow-right" at bounding box center [14, 46] width 4 height 4
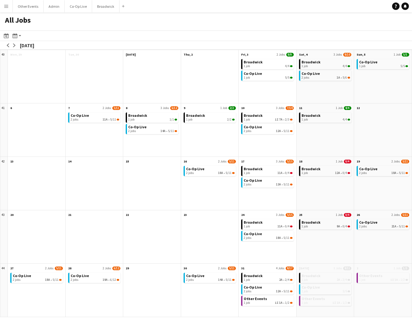
click at [24, 43] on div "[DATE]" at bounding box center [27, 45] width 14 height 6
click at [15, 45] on app-icon "arrow-right" at bounding box center [14, 46] width 4 height 4
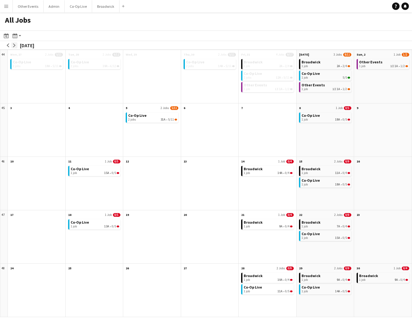
click at [15, 45] on app-icon "arrow-right" at bounding box center [14, 46] width 4 height 4
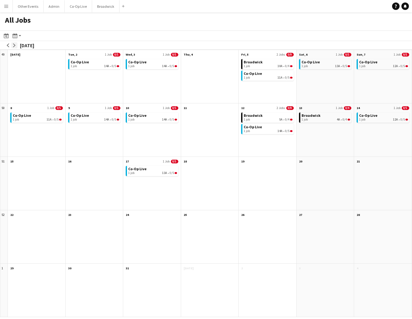
click at [15, 45] on app-icon "arrow-right" at bounding box center [14, 46] width 4 height 4
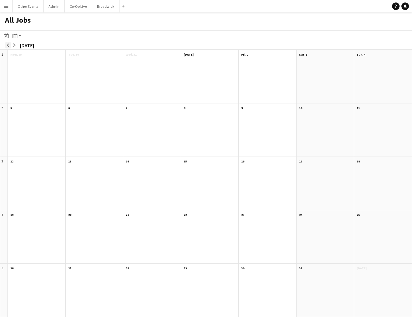
click at [8, 46] on app-icon "arrow-left" at bounding box center [8, 46] width 4 height 4
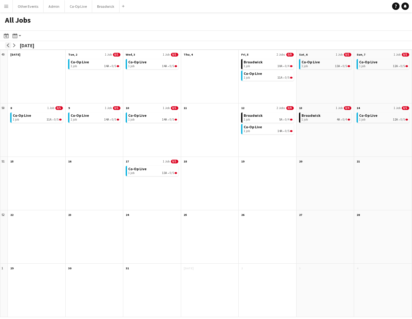
click at [8, 46] on app-icon "arrow-left" at bounding box center [8, 46] width 4 height 4
